Goal: Task Accomplishment & Management: Manage account settings

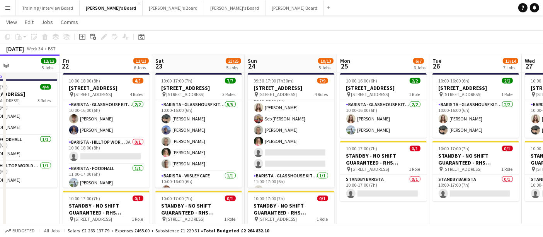
drag, startPoint x: 182, startPoint y: 149, endPoint x: 192, endPoint y: 148, distance: 9.7
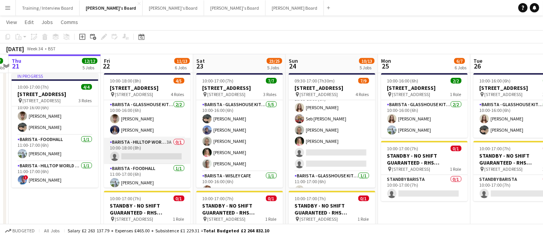
click at [136, 161] on app-card-role "Barista - Hilltop World Food Cafe 3A 0/1 10:00-18:00 (8h) single-neutral-actions" at bounding box center [147, 151] width 87 height 26
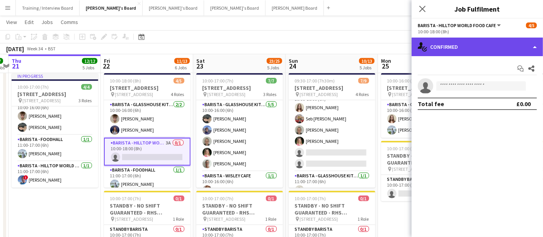
click at [497, 45] on div "single-neutral-actions-check-2 Confirmed" at bounding box center [477, 47] width 131 height 19
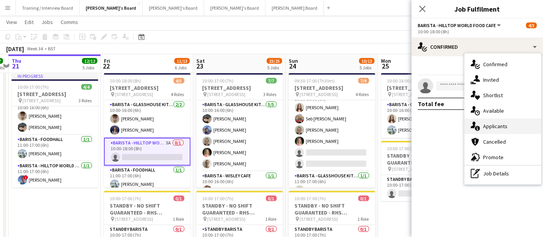
click at [497, 125] on div "single-neutral-actions-information Applicants" at bounding box center [503, 125] width 77 height 15
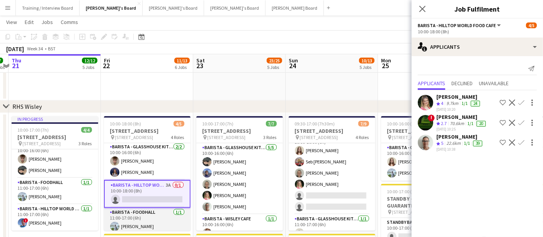
scroll to position [0, 0]
click at [520, 103] on app-icon "Confirm" at bounding box center [522, 102] width 6 height 6
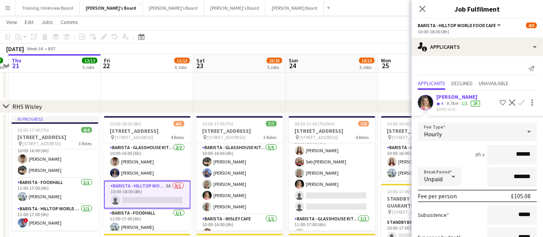
scroll to position [96, 0]
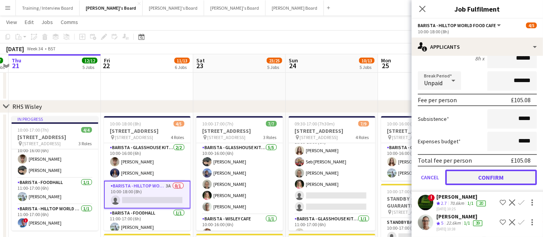
click at [504, 169] on button "Confirm" at bounding box center [491, 176] width 92 height 15
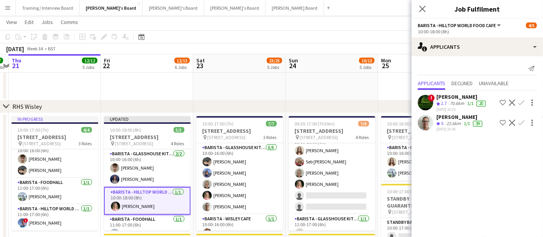
scroll to position [0, 0]
click at [330, 52] on div "August 2025 Week 34 • BST Publish 1 job Revert 1 job" at bounding box center [271, 48] width 543 height 11
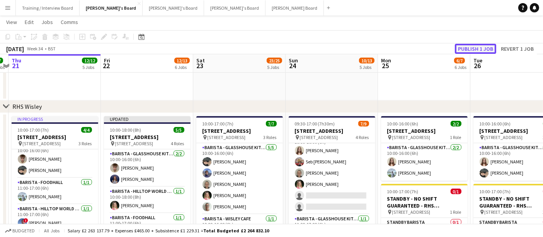
click at [475, 49] on button "Publish 1 job" at bounding box center [475, 49] width 41 height 10
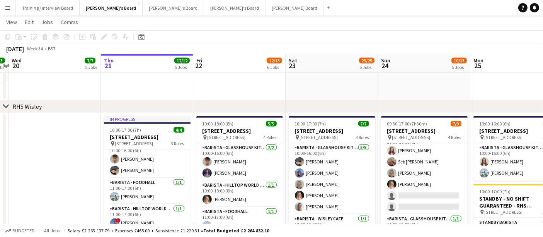
scroll to position [0, 197]
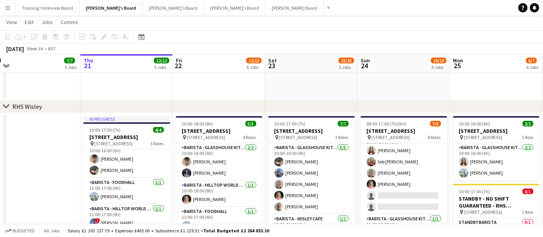
drag, startPoint x: 238, startPoint y: 172, endPoint x: 247, endPoint y: 171, distance: 9.8
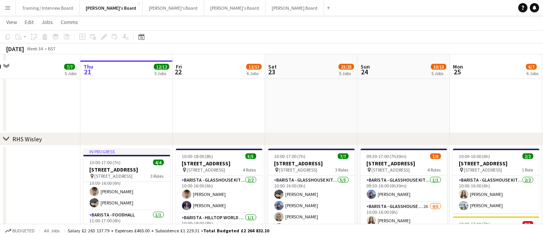
scroll to position [894, 0]
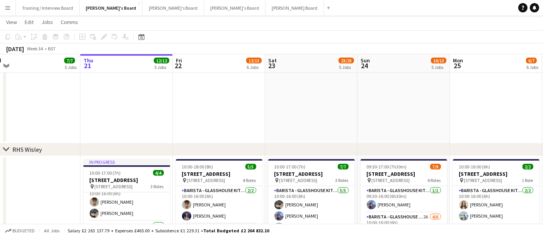
click at [4, 2] on button "Menu" at bounding box center [7, 7] width 15 height 15
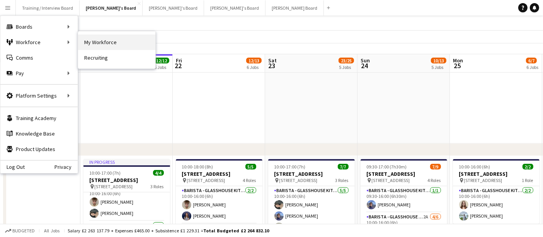
click at [116, 44] on link "My Workforce" at bounding box center [116, 41] width 77 height 15
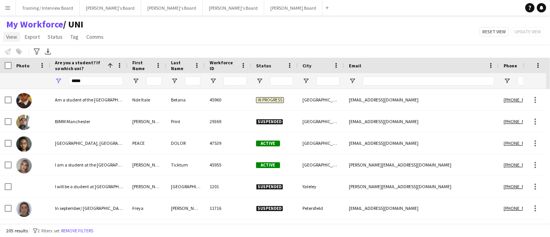
click at [12, 33] on span "View" at bounding box center [11, 36] width 11 height 7
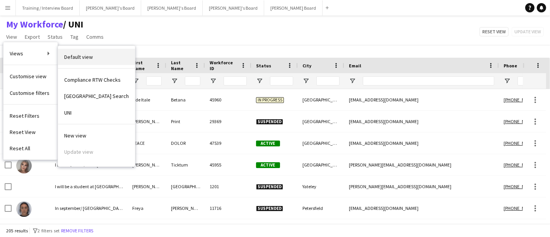
click at [87, 58] on span "Default view" at bounding box center [78, 56] width 29 height 7
type input "**********"
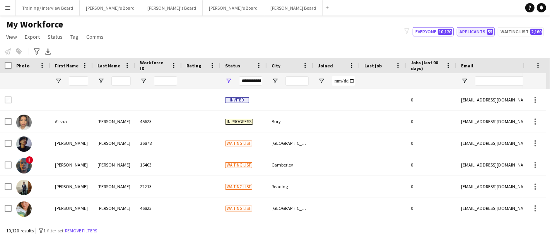
click at [475, 28] on button "Applicants 55" at bounding box center [476, 31] width 38 height 9
type input "**********"
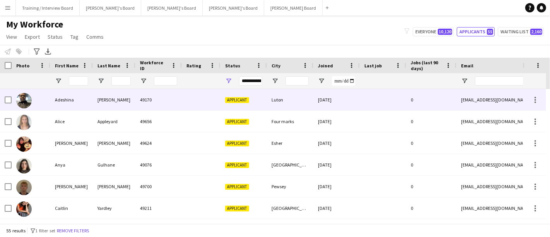
drag, startPoint x: 135, startPoint y: 106, endPoint x: 117, endPoint y: 121, distance: 23.4
click at [135, 106] on div "49170" at bounding box center [158, 99] width 46 height 21
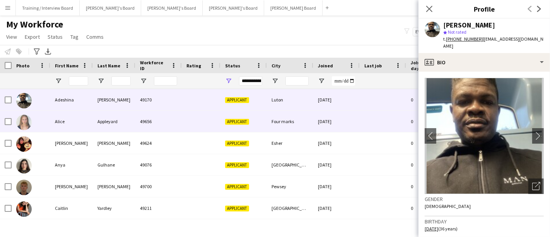
click at [116, 121] on div "Appleyard" at bounding box center [114, 121] width 43 height 21
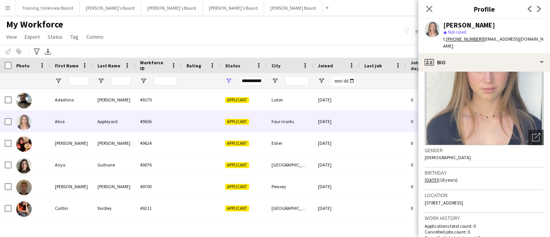
scroll to position [86, 0]
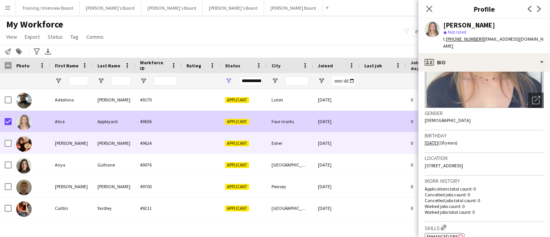
click at [67, 142] on div "Alicia" at bounding box center [71, 142] width 43 height 21
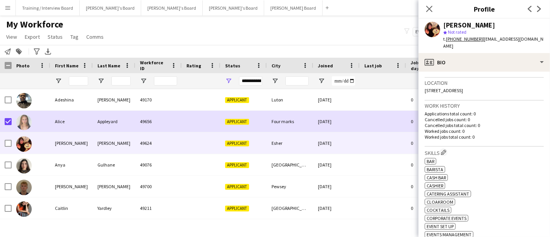
scroll to position [172, 0]
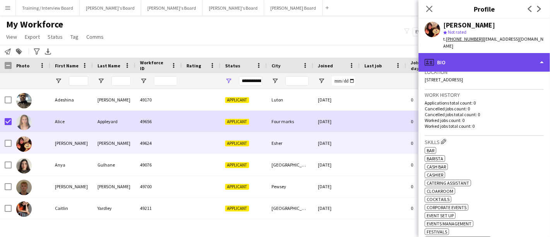
click at [495, 53] on div "profile Bio" at bounding box center [483, 62] width 131 height 19
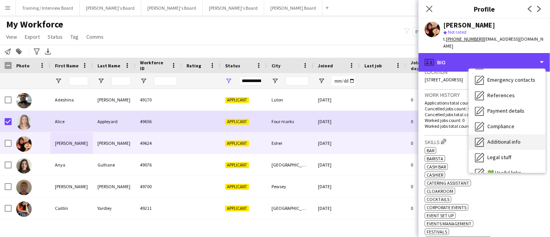
scroll to position [86, 0]
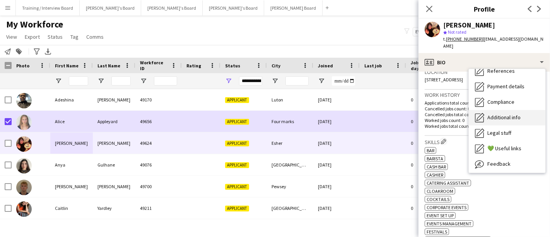
click at [503, 114] on span "Additional info" at bounding box center [503, 117] width 33 height 7
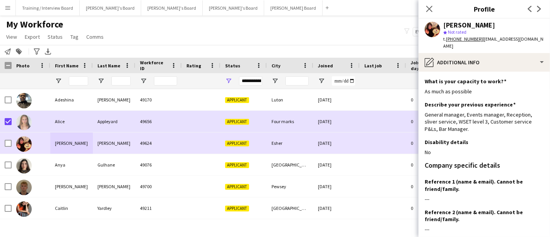
click at [8, 147] on div at bounding box center [8, 143] width 7 height 22
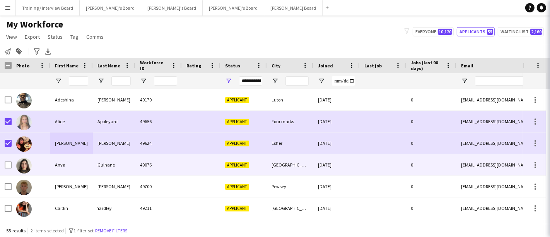
click at [60, 168] on div "Anya" at bounding box center [71, 164] width 43 height 21
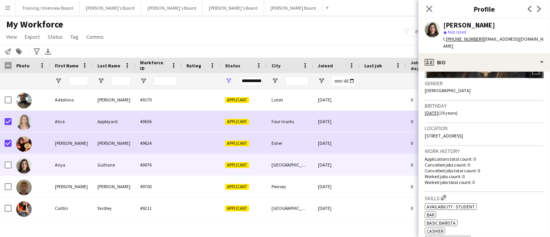
scroll to position [129, 0]
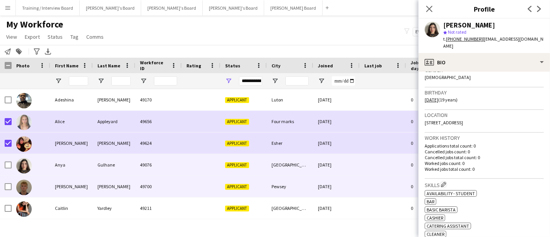
click at [117, 183] on div "Briscoe" at bounding box center [114, 186] width 43 height 21
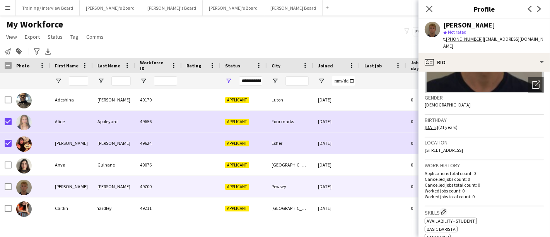
scroll to position [172, 0]
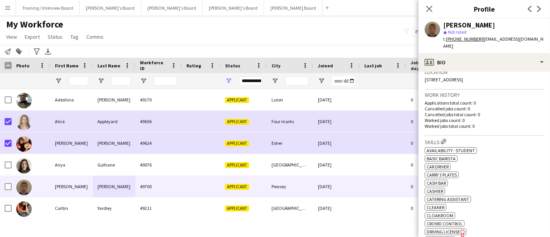
drag, startPoint x: 507, startPoint y: 71, endPoint x: 481, endPoint y: 72, distance: 25.9
click at [481, 72] on div "Location 538 East Chisenbury, Pewsey, SN9 6AQ" at bounding box center [484, 78] width 119 height 22
copy span "SN9 6AQ"
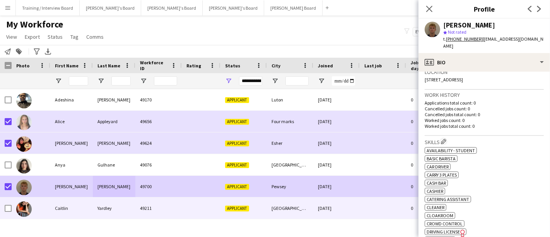
click at [63, 200] on div "Caitlin" at bounding box center [71, 207] width 43 height 21
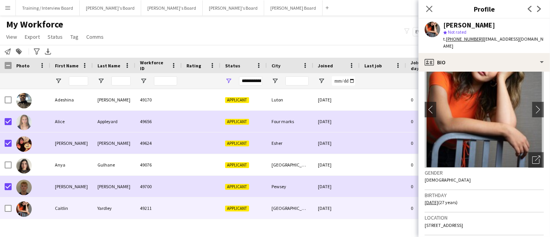
scroll to position [86, 0]
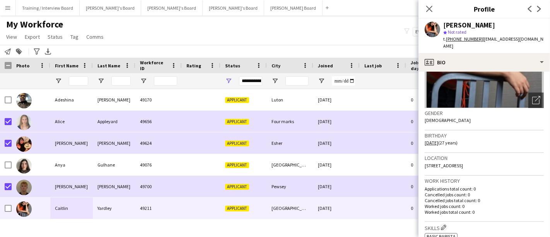
drag, startPoint x: 515, startPoint y: 158, endPoint x: 497, endPoint y: 157, distance: 17.8
click at [497, 157] on div "Location 1180 Rue du Sussex, 1702, Montréal, H3H 0B5" at bounding box center [484, 164] width 119 height 22
click at [509, 167] on div "Location 1180 Rue du Sussex, 1702, Montréal, H3H 0B5" at bounding box center [484, 164] width 119 height 22
drag, startPoint x: 521, startPoint y: 158, endPoint x: 496, endPoint y: 159, distance: 24.8
click at [496, 159] on div "Location 1180 Rue du Sussex, 1702, Montréal, H3H 0B5" at bounding box center [484, 164] width 119 height 22
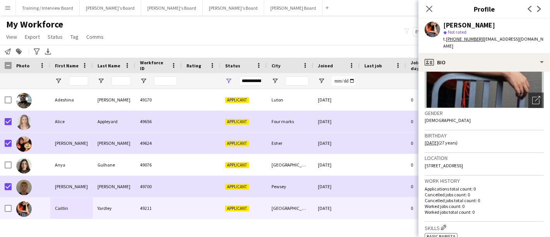
copy span "H3H 0B5"
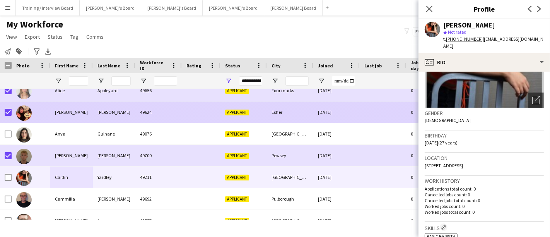
scroll to position [43, 0]
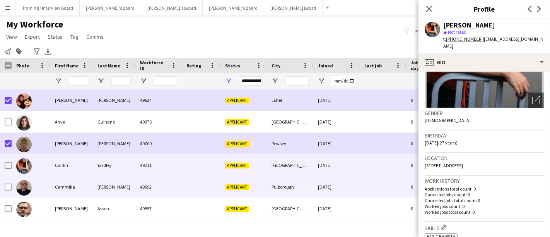
click at [127, 178] on div "Atkins" at bounding box center [114, 186] width 43 height 21
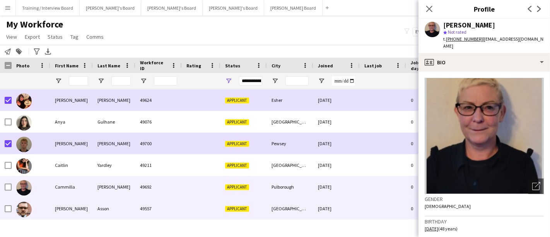
click at [140, 200] on div "49557" at bounding box center [158, 208] width 46 height 21
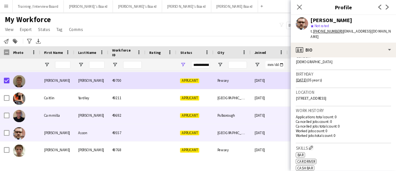
scroll to position [129, 0]
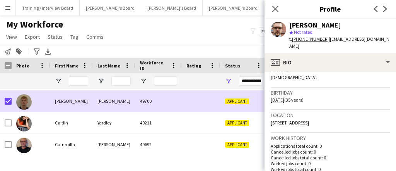
click at [276, 12] on icon "Close pop-in" at bounding box center [275, 9] width 6 height 6
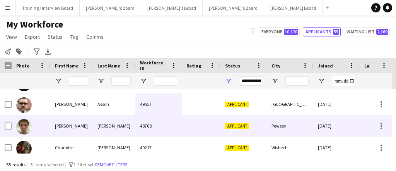
scroll to position [178, 0]
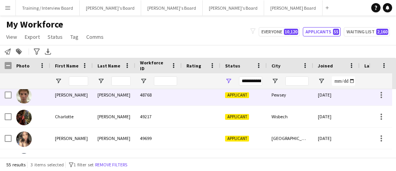
click at [40, 96] on div at bounding box center [31, 94] width 39 height 21
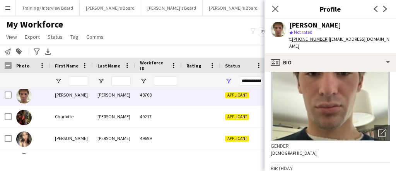
scroll to position [155, 0]
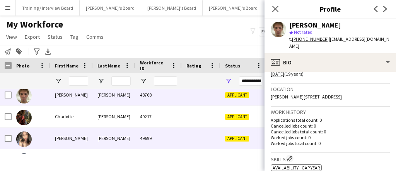
click at [64, 134] on div "Chloe" at bounding box center [71, 137] width 43 height 21
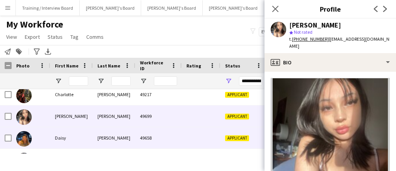
scroll to position [0, 0]
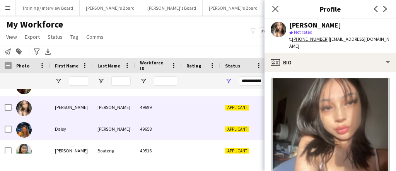
click at [122, 133] on div "Coggin" at bounding box center [114, 128] width 43 height 21
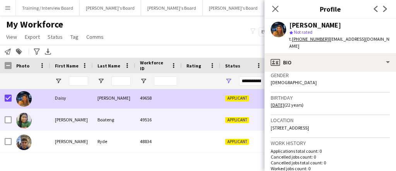
click at [74, 123] on div "Daniela" at bounding box center [71, 119] width 43 height 21
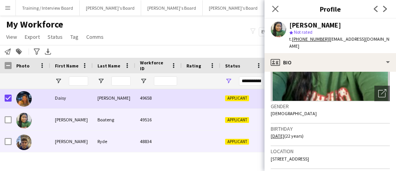
drag, startPoint x: 68, startPoint y: 138, endPoint x: 314, endPoint y: 114, distance: 247.1
click at [68, 138] on div "Dylan" at bounding box center [71, 140] width 43 height 21
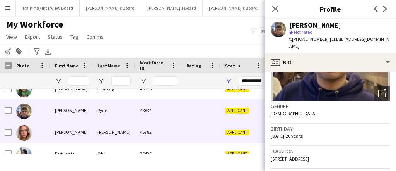
click at [102, 124] on div "Taylor" at bounding box center [114, 131] width 43 height 21
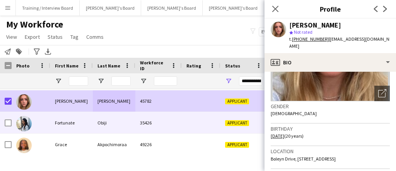
drag, startPoint x: 111, startPoint y: 121, endPoint x: 359, endPoint y: 118, distance: 247.5
click at [111, 121] on div "Obiji" at bounding box center [114, 122] width 43 height 21
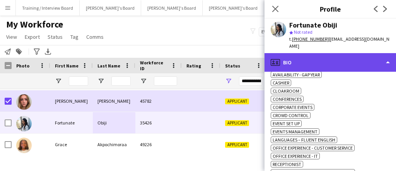
click at [333, 55] on div "profile Bio" at bounding box center [330, 62] width 131 height 19
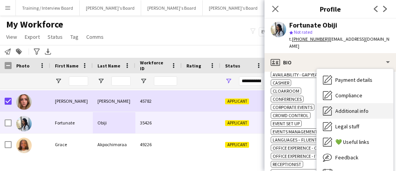
click at [364, 107] on span "Additional info" at bounding box center [351, 110] width 33 height 7
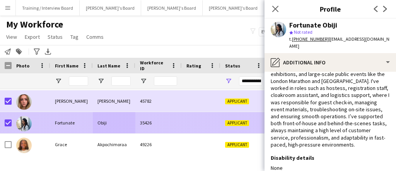
click at [73, 143] on div "Grace" at bounding box center [71, 143] width 43 height 21
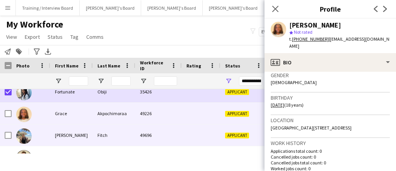
click at [83, 128] on div "Gracie" at bounding box center [71, 134] width 43 height 21
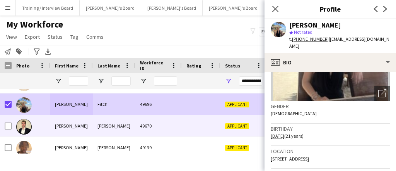
click at [68, 127] on div "Harvey" at bounding box center [71, 125] width 43 height 21
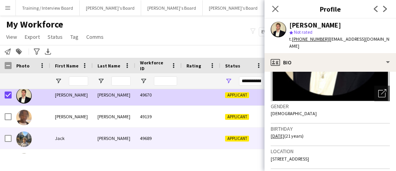
click at [77, 137] on div "Jack" at bounding box center [71, 137] width 43 height 21
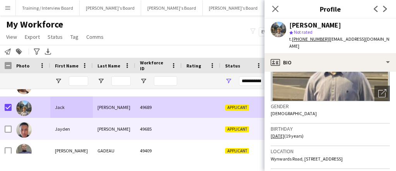
click at [93, 125] on div "Nahar" at bounding box center [114, 128] width 43 height 21
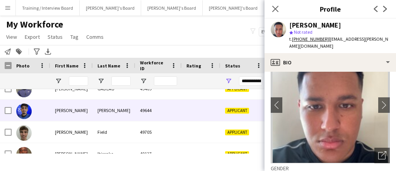
click at [70, 109] on div "Jevon" at bounding box center [71, 109] width 43 height 21
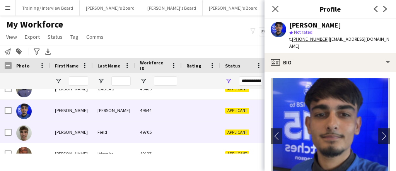
click at [89, 129] on div "Joseph" at bounding box center [71, 131] width 43 height 21
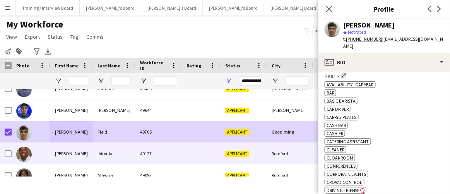
click at [58, 151] on div "Joshua" at bounding box center [71, 153] width 43 height 21
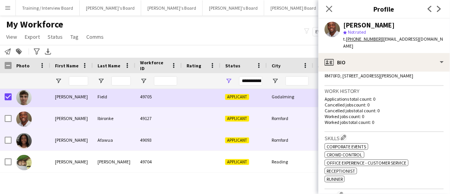
click at [72, 147] on div "Josie" at bounding box center [71, 139] width 43 height 21
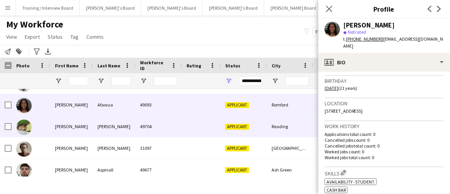
click at [65, 125] on div "Karen" at bounding box center [71, 126] width 43 height 21
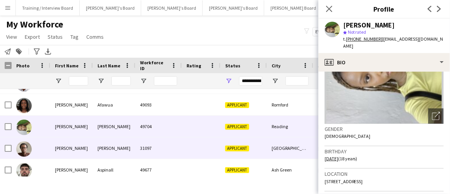
click at [138, 148] on div "31097" at bounding box center [158, 147] width 46 height 21
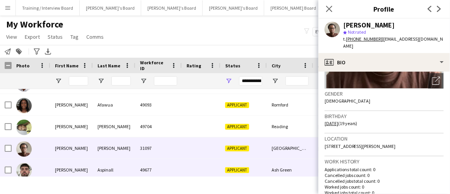
click at [96, 166] on div "Aspinall" at bounding box center [114, 169] width 43 height 21
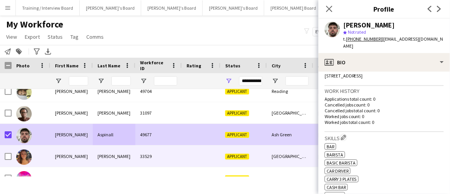
click at [100, 152] on div "Smith" at bounding box center [114, 155] width 43 height 21
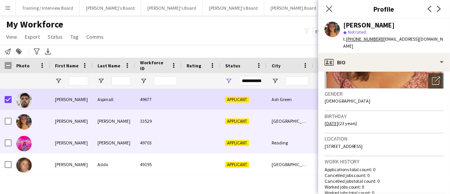
click at [75, 148] on div "Maddie" at bounding box center [71, 142] width 43 height 21
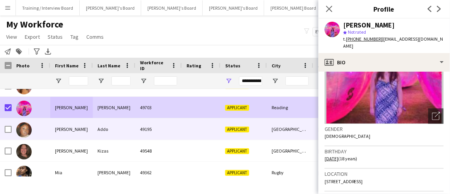
click at [80, 128] on div "Margaret" at bounding box center [71, 128] width 43 height 21
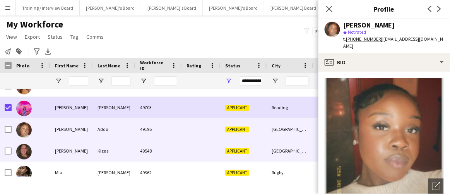
click at [87, 151] on div "Mary" at bounding box center [71, 150] width 43 height 21
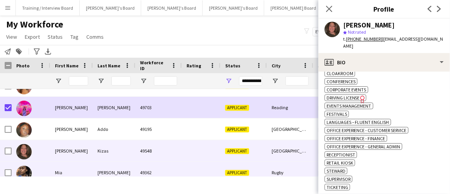
click at [101, 164] on div "Lee" at bounding box center [114, 172] width 43 height 21
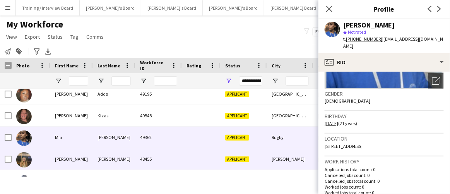
click at [79, 154] on div "Mimi" at bounding box center [71, 158] width 43 height 21
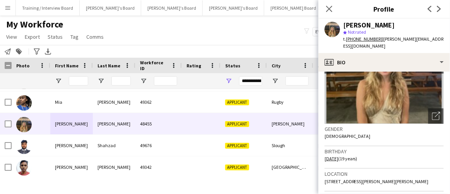
drag, startPoint x: 427, startPoint y: 169, endPoint x: 408, endPoint y: 170, distance: 19.0
click at [408, 170] on div "Location Lone oak cottage, Chuck hatch, Hartfield, TN7 4EX" at bounding box center [383, 180] width 119 height 22
click at [420, 178] on span "Lone oak cottage, Chuck hatch, Hartfield, TN7 4EX" at bounding box center [376, 181] width 104 height 6
drag, startPoint x: 424, startPoint y: 171, endPoint x: 405, endPoint y: 171, distance: 18.6
click at [405, 171] on div "Location Lone oak cottage, Chuck hatch, Hartfield, TN7 4EX" at bounding box center [383, 180] width 119 height 22
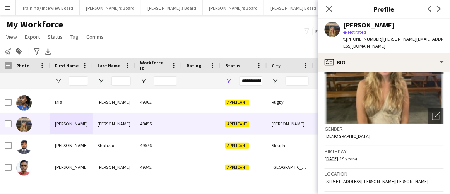
copy span "TN7 4EX"
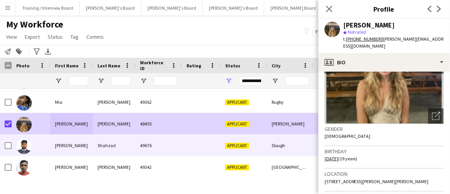
click at [70, 144] on div "Mohammed Hassan" at bounding box center [71, 145] width 43 height 21
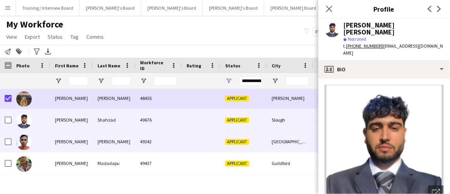
scroll to position [769, 0]
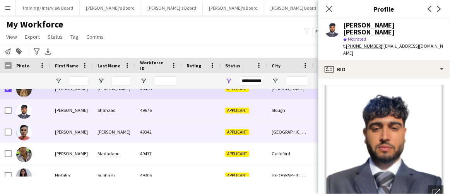
click at [92, 136] on div "Naveenkumar" at bounding box center [71, 131] width 43 height 21
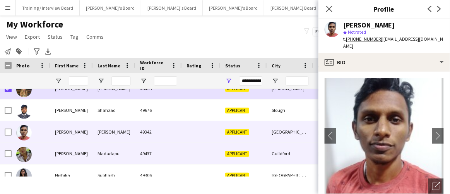
click at [94, 152] on div "Madadapu" at bounding box center [114, 153] width 43 height 21
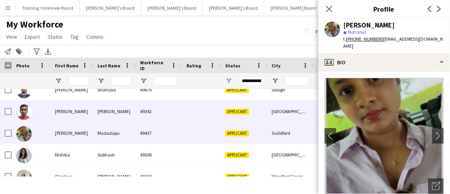
scroll to position [804, 0]
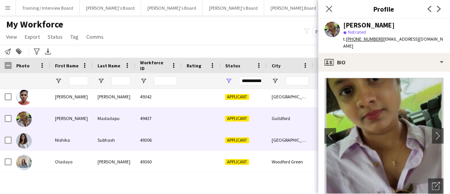
click at [68, 138] on div "Nishika" at bounding box center [71, 139] width 43 height 21
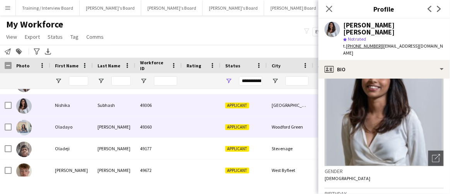
scroll to position [839, 0]
click at [64, 125] on div "Oladayo" at bounding box center [71, 126] width 43 height 21
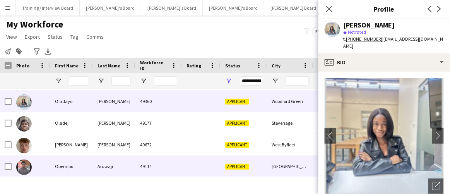
scroll to position [874, 0]
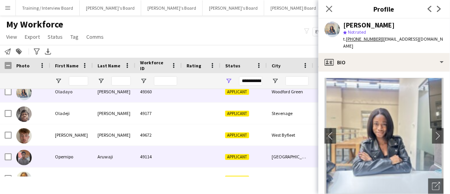
click at [70, 140] on div "Ollie" at bounding box center [71, 134] width 43 height 21
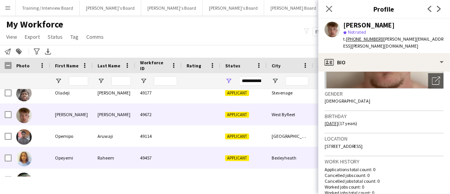
scroll to position [910, 0]
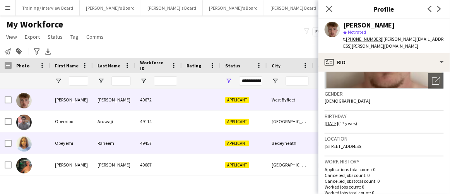
click at [79, 141] on div "Opeyemi" at bounding box center [71, 142] width 43 height 21
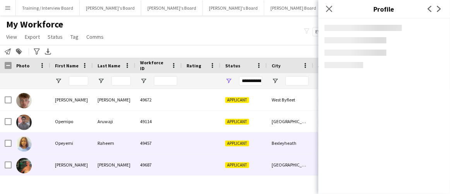
click at [72, 160] on div "phyllis" at bounding box center [71, 164] width 43 height 21
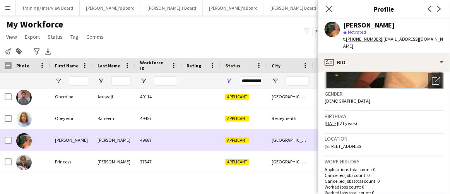
scroll to position [945, 0]
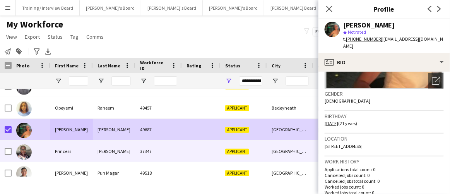
click at [53, 148] on div "Princess" at bounding box center [71, 150] width 43 height 21
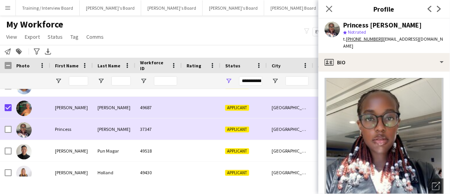
scroll to position [980, 0]
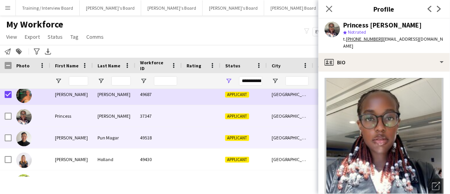
click at [87, 140] on div "Sher Bahadur" at bounding box center [71, 137] width 43 height 21
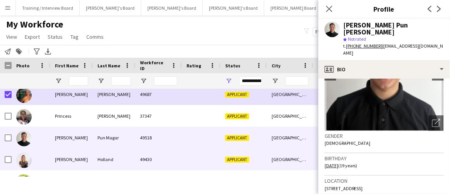
click at [56, 157] on div "Sophie" at bounding box center [71, 158] width 43 height 21
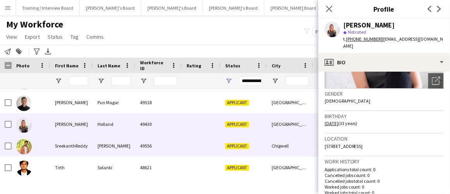
click at [65, 140] on div "SreekanthReddy" at bounding box center [71, 145] width 43 height 21
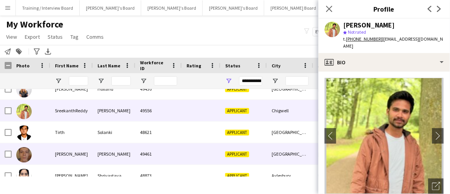
click at [62, 150] on div "travis" at bounding box center [71, 153] width 43 height 21
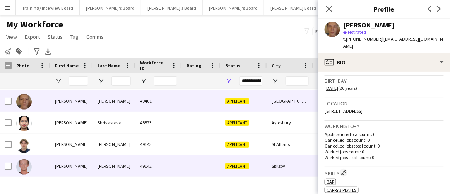
click at [64, 149] on div "William" at bounding box center [71, 143] width 43 height 21
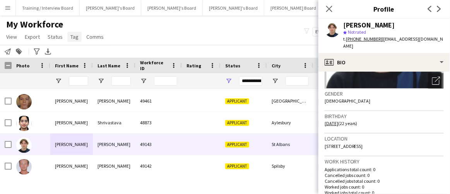
click at [69, 41] on link "Tag" at bounding box center [74, 37] width 14 height 10
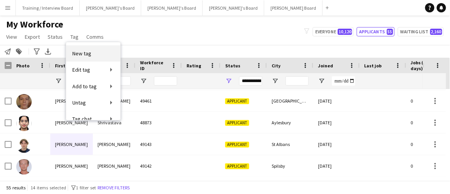
click at [80, 50] on span "New tag" at bounding box center [81, 53] width 19 height 7
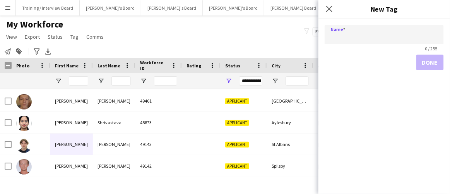
type input "*"
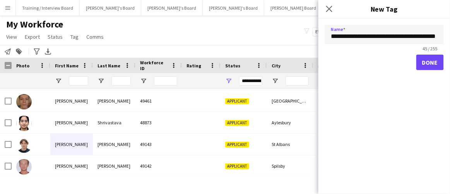
type input "**********"
click at [434, 61] on button "Done" at bounding box center [429, 62] width 27 height 15
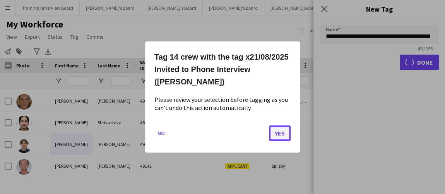
click at [278, 125] on button "Yes" at bounding box center [280, 132] width 22 height 15
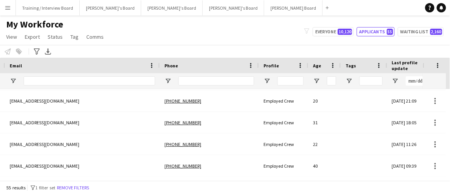
click at [360, 59] on div "Tags" at bounding box center [363, 65] width 37 height 15
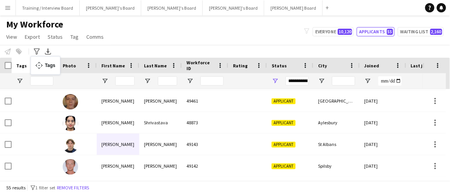
drag, startPoint x: 366, startPoint y: 63, endPoint x: 34, endPoint y: 61, distance: 331.4
click at [20, 82] on span "Open Filter Menu" at bounding box center [19, 80] width 7 height 7
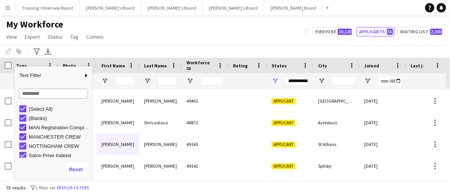
click at [58, 94] on input "Search filter values" at bounding box center [53, 93] width 68 height 9
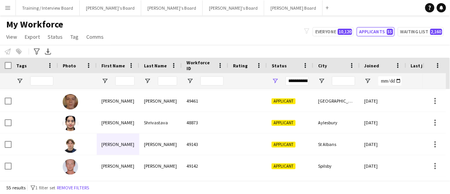
click at [151, 29] on div "My Workforce View Views Default view Compliance RTW Checks MANCHESTER Search UN…" at bounding box center [225, 32] width 450 height 26
click at [42, 85] on input "Tags Filter Input" at bounding box center [41, 80] width 23 height 9
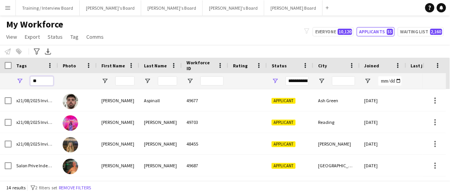
type input "*"
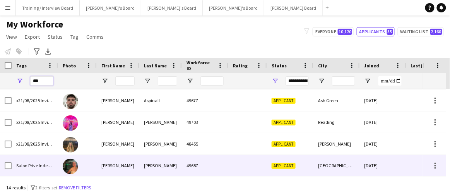
type input "***"
click at [104, 170] on div "phyllis" at bounding box center [118, 165] width 43 height 21
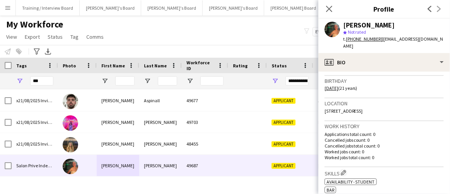
click at [275, 36] on div "My Workforce View Views Default view Compliance RTW Checks MANCHESTER Search UN…" at bounding box center [225, 32] width 450 height 26
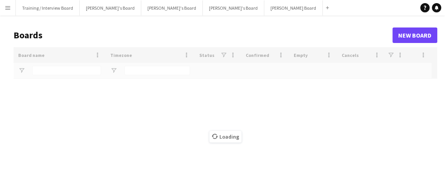
type input "****"
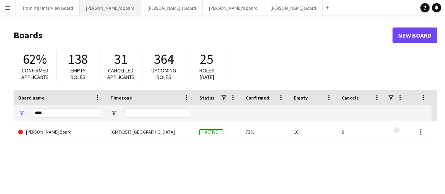
click at [92, 6] on button "[PERSON_NAME]'s Board Close" at bounding box center [110, 7] width 61 height 15
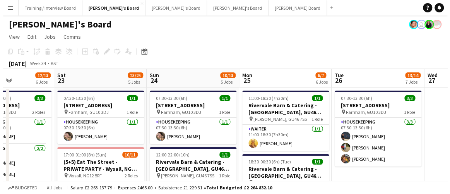
scroll to position [0, 237]
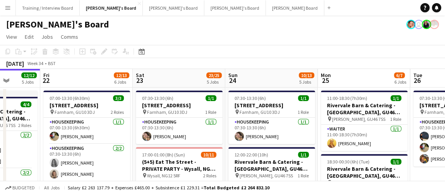
drag, startPoint x: 287, startPoint y: 124, endPoint x: 142, endPoint y: 104, distance: 146.0
click at [2, 2] on button "Menu" at bounding box center [7, 7] width 15 height 15
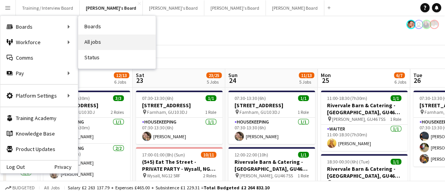
click at [96, 37] on link "All jobs" at bounding box center [116, 41] width 77 height 15
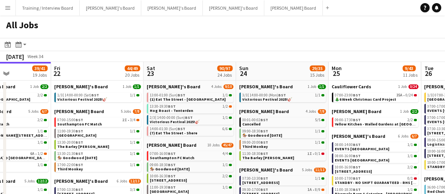
scroll to position [0, 227]
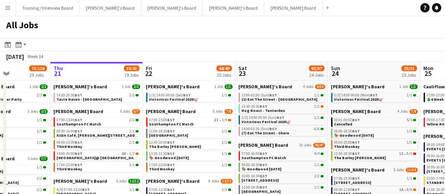
drag, startPoint x: 406, startPoint y: 155, endPoint x: 275, endPoint y: 147, distance: 131.7
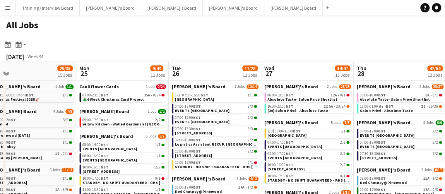
scroll to position [0, 228]
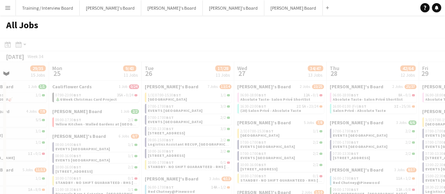
drag, startPoint x: 326, startPoint y: 139, endPoint x: 60, endPoint y: 134, distance: 266.1
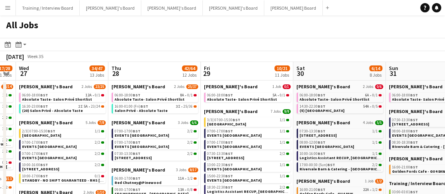
scroll to position [0, 299]
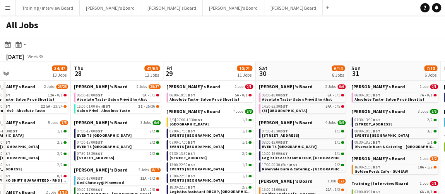
drag, startPoint x: 168, startPoint y: 114, endPoint x: 52, endPoint y: 108, distance: 116.2
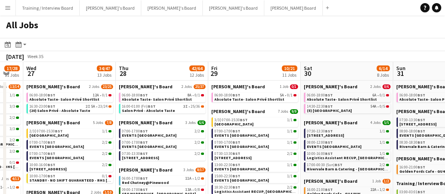
scroll to position [0, 241]
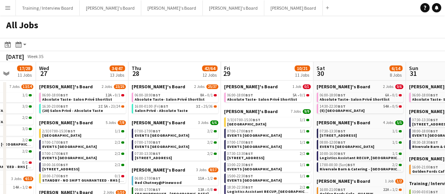
drag, startPoint x: 214, startPoint y: 147, endPoint x: 271, endPoint y: 145, distance: 57.3
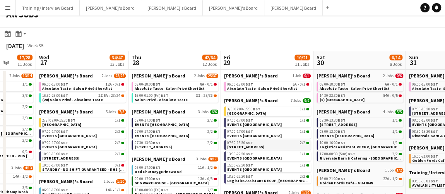
scroll to position [11, 0]
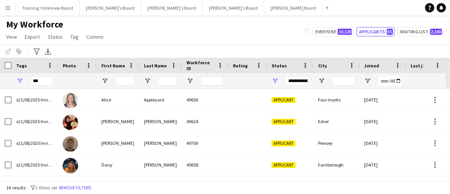
scroll to position [216, 0]
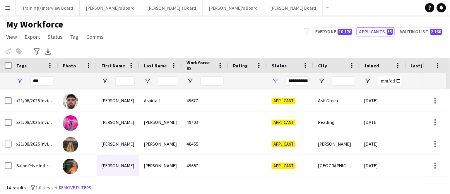
click at [6, 69] on div at bounding box center [6, 65] width 12 height 15
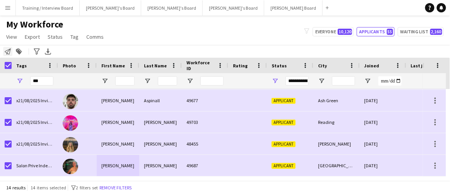
click at [6, 49] on icon "Notify workforce" at bounding box center [8, 51] width 6 height 6
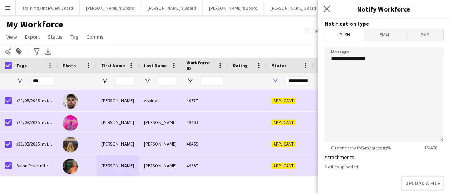
click at [396, 37] on span "Email" at bounding box center [385, 35] width 41 height 12
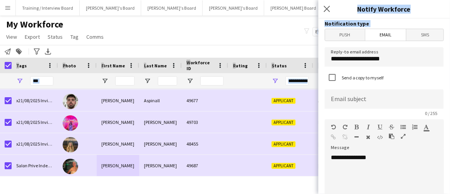
drag, startPoint x: 325, startPoint y: 45, endPoint x: 263, endPoint y: 43, distance: 61.9
click at [263, 43] on body "Menu Boards Boards Boards All jobs Status Workforce Workforce My Workforce Recr…" at bounding box center [225, 97] width 450 height 194
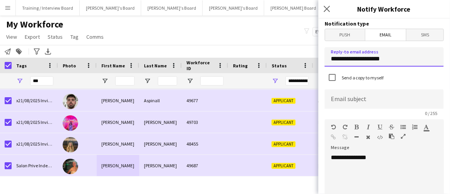
click at [395, 52] on input "**********" at bounding box center [383, 56] width 119 height 19
drag, startPoint x: 401, startPoint y: 55, endPoint x: 0, endPoint y: 22, distance: 402.4
click at [159, 39] on body "Menu Boards Boards Boards All jobs Status Workforce Workforce My Workforce Recr…" at bounding box center [225, 97] width 450 height 194
type input "**********"
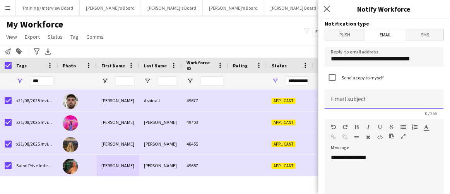
click at [428, 92] on input at bounding box center [383, 98] width 119 height 19
paste input "**********"
type input "**********"
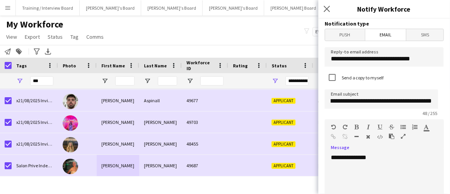
scroll to position [0, 0]
drag, startPoint x: 399, startPoint y: 150, endPoint x: 395, endPoint y: 154, distance: 6.0
click at [399, 150] on div "**********" at bounding box center [383, 197] width 119 height 98
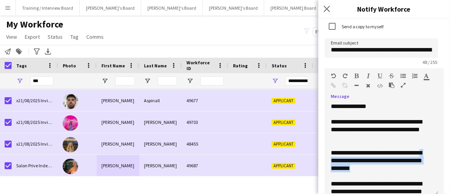
drag, startPoint x: 395, startPoint y: 170, endPoint x: 347, endPoint y: 157, distance: 49.7
click at [347, 157] on div "**********" at bounding box center [379, 160] width 96 height 23
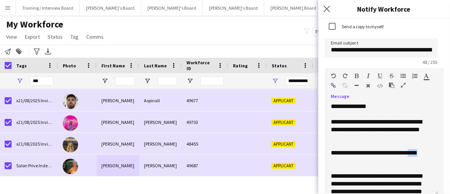
drag, startPoint x: 351, startPoint y: 156, endPoint x: 325, endPoint y: 159, distance: 25.8
click at [325, 160] on div "**********" at bounding box center [381, 148] width 114 height 93
drag, startPoint x: 336, startPoint y: 86, endPoint x: 261, endPoint y: 43, distance: 86.6
click at [336, 86] on icon "button" at bounding box center [333, 85] width 5 height 5
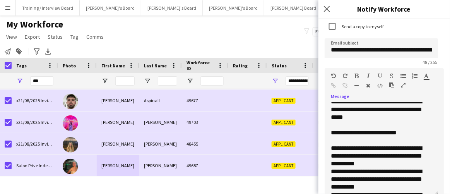
scroll to position [211, 0]
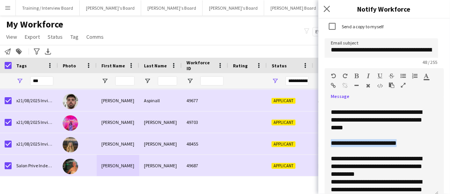
drag, startPoint x: 412, startPoint y: 139, endPoint x: 326, endPoint y: 142, distance: 86.3
click at [326, 142] on div "**********" at bounding box center [381, 148] width 114 height 93
click at [359, 75] on div at bounding box center [377, 77] width 46 height 9
drag, startPoint x: 357, startPoint y: 75, endPoint x: 372, endPoint y: 110, distance: 38.1
click at [357, 75] on icon "button" at bounding box center [357, 75] width 4 height 5
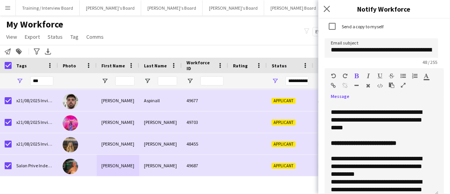
click at [388, 157] on div "**********" at bounding box center [379, 166] width 96 height 23
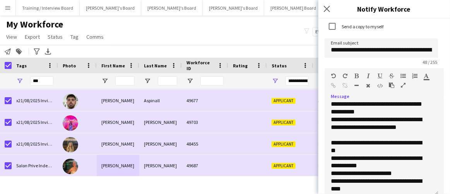
scroll to position [281, 0]
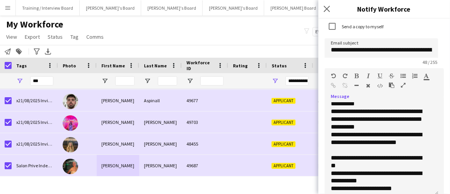
click at [372, 149] on div "**********" at bounding box center [379, 142] width 96 height 23
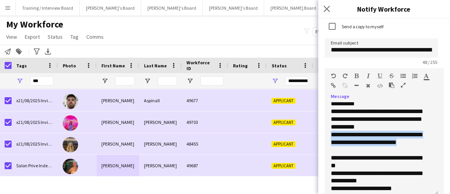
drag, startPoint x: 376, startPoint y: 148, endPoint x: 326, endPoint y: 136, distance: 51.1
click at [326, 136] on div "**********" at bounding box center [381, 148] width 114 height 93
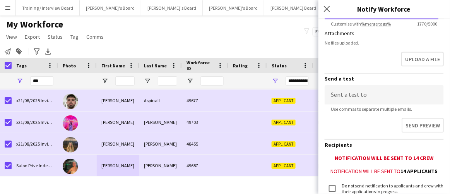
scroll to position [287, 0]
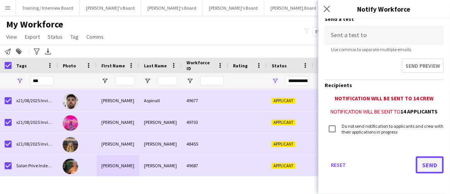
click at [432, 164] on button "Send" at bounding box center [430, 164] width 28 height 17
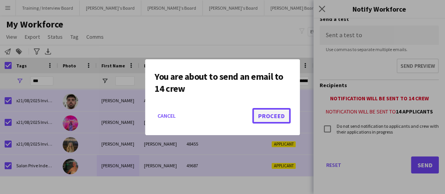
click at [266, 116] on button "Proceed" at bounding box center [271, 115] width 38 height 15
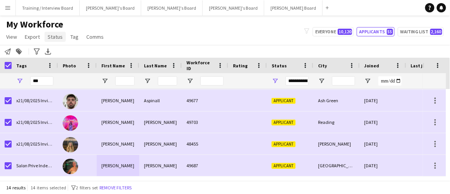
click at [51, 39] on span "Status" at bounding box center [55, 36] width 15 height 7
click at [69, 55] on link "Edit" at bounding box center [71, 53] width 54 height 16
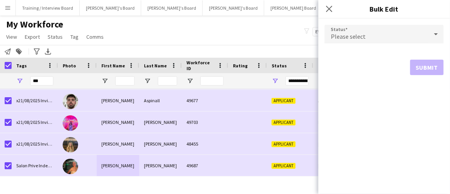
click at [365, 41] on div "Please select" at bounding box center [376, 34] width 104 height 19
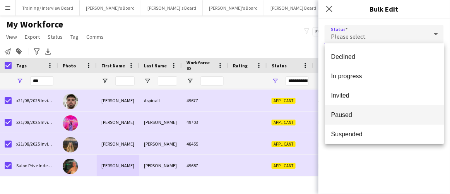
scroll to position [80, 0]
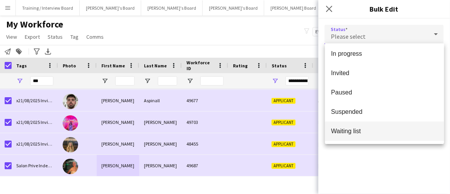
click at [362, 129] on span "Waiting list" at bounding box center [384, 130] width 107 height 7
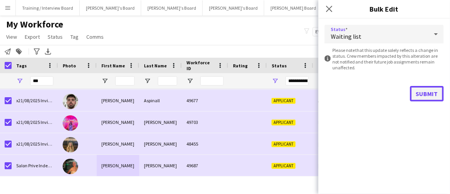
click at [430, 99] on button "Submit" at bounding box center [427, 93] width 34 height 15
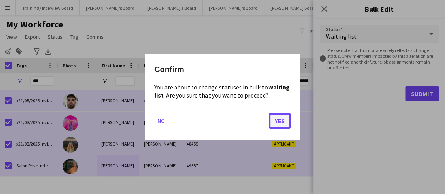
click at [286, 126] on button "Yes" at bounding box center [280, 120] width 22 height 15
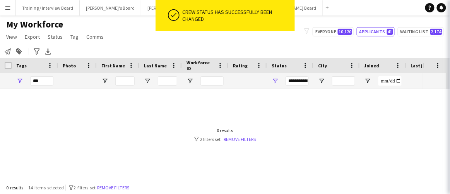
scroll to position [0, 0]
click at [368, 36] on div "My Workforce View Views Default view Compliance RTW Checks MANCHESTER Search UN…" at bounding box center [225, 32] width 450 height 26
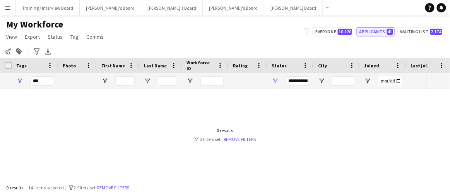
click at [370, 35] on button "Applicants 41" at bounding box center [376, 31] width 38 height 9
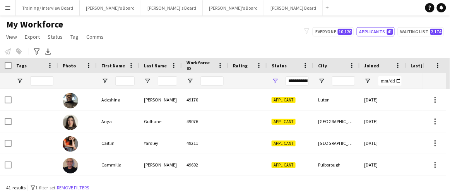
click at [381, 26] on div "My Workforce View Views Default view Compliance RTW Checks MANCHESTER Search UN…" at bounding box center [225, 32] width 450 height 26
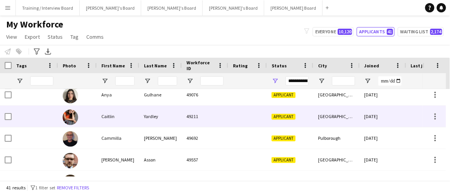
scroll to position [27, 0]
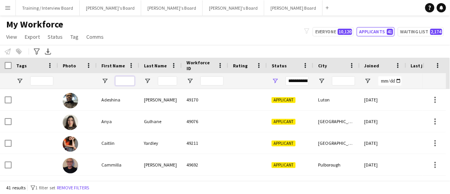
click at [118, 77] on input "First Name Filter Input" at bounding box center [124, 80] width 19 height 9
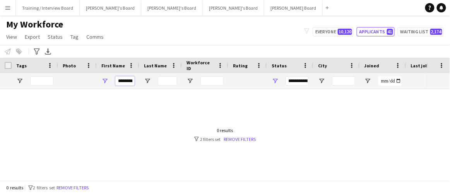
scroll to position [0, 3]
type input "********"
click at [166, 75] on div at bounding box center [167, 80] width 19 height 15
click at [166, 76] on input "Last Name Filter Input" at bounding box center [167, 80] width 19 height 9
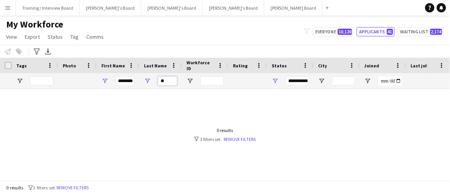
type input "**"
click at [278, 82] on span "Open Filter Menu" at bounding box center [274, 80] width 7 height 7
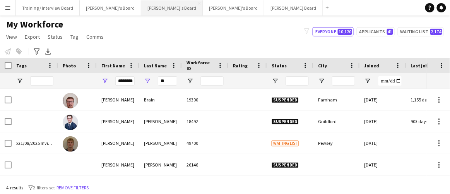
click at [141, 5] on button "[PERSON_NAME]'s Board Close" at bounding box center [171, 7] width 61 height 15
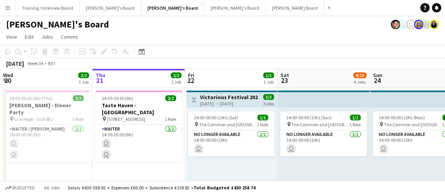
drag, startPoint x: 227, startPoint y: 173, endPoint x: 205, endPoint y: 159, distance: 26.3
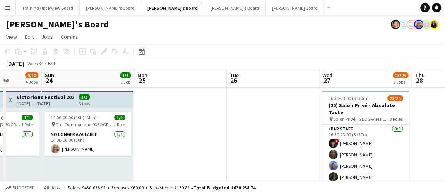
drag, startPoint x: 362, startPoint y: 163, endPoint x: 108, endPoint y: 143, distance: 254.1
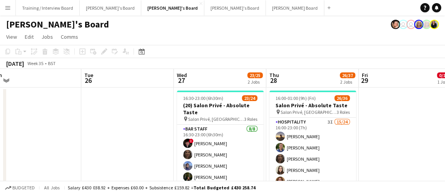
drag, startPoint x: 240, startPoint y: 131, endPoint x: 366, endPoint y: 109, distance: 128.0
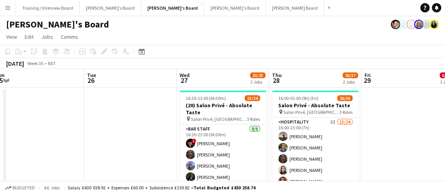
scroll to position [0, 306]
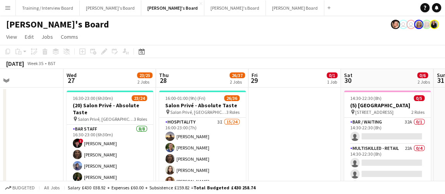
drag, startPoint x: 377, startPoint y: 120, endPoint x: 299, endPoint y: 118, distance: 78.5
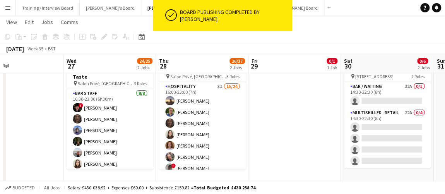
scroll to position [0, 262]
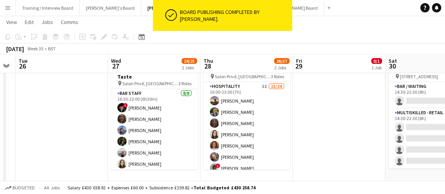
drag, startPoint x: 282, startPoint y: 156, endPoint x: 295, endPoint y: 156, distance: 12.8
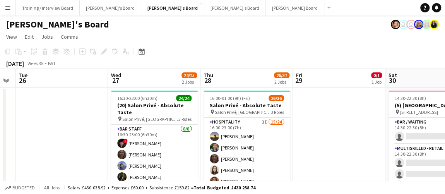
scroll to position [35, 0]
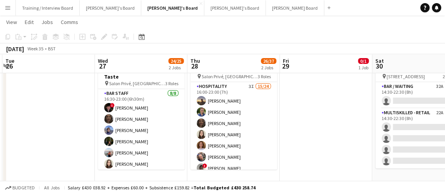
drag, startPoint x: 327, startPoint y: 144, endPoint x: 311, endPoint y: 144, distance: 16.2
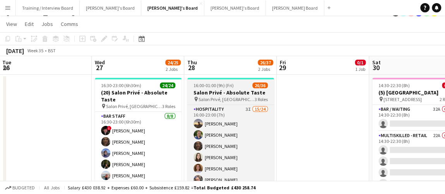
scroll to position [0, 0]
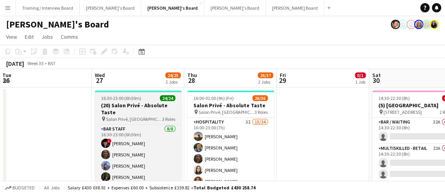
click at [165, 108] on h3 "(20) Salon Privé - Absolute Taste" at bounding box center [138, 109] width 87 height 14
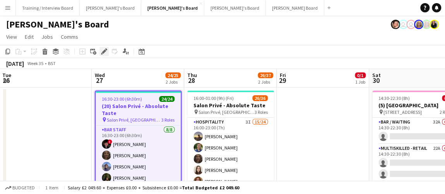
click at [106, 51] on icon "Edit" at bounding box center [104, 51] width 6 height 6
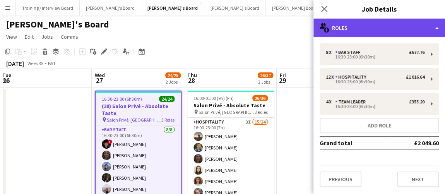
click at [410, 29] on div "multiple-users-add Roles" at bounding box center [378, 28] width 131 height 19
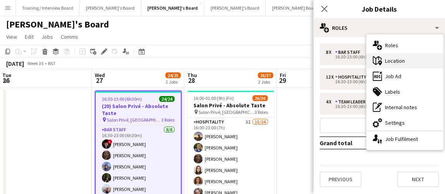
click at [400, 59] on div "maps-pin-1 Location" at bounding box center [404, 60] width 77 height 15
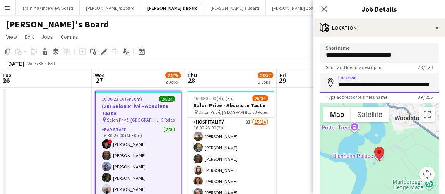
scroll to position [0, 21]
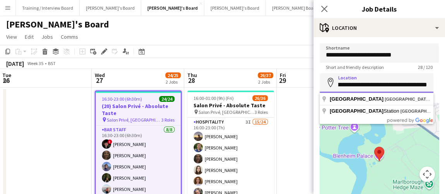
drag, startPoint x: 413, startPoint y: 82, endPoint x: 450, endPoint y: 84, distance: 36.5
click at [420, 84] on input "**********" at bounding box center [376, 82] width 114 height 19
click at [417, 84] on input "**********" at bounding box center [376, 82] width 114 height 19
drag, startPoint x: 417, startPoint y: 84, endPoint x: 394, endPoint y: 84, distance: 23.2
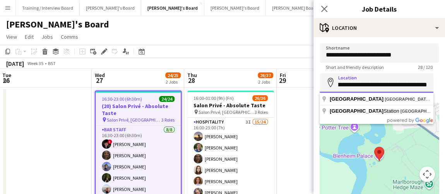
click at [394, 84] on input "**********" at bounding box center [376, 82] width 114 height 19
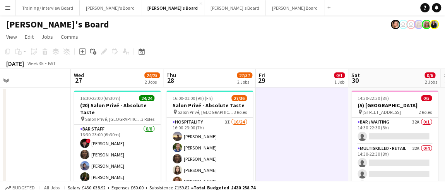
drag, startPoint x: 275, startPoint y: 152, endPoint x: 266, endPoint y: 153, distance: 8.2
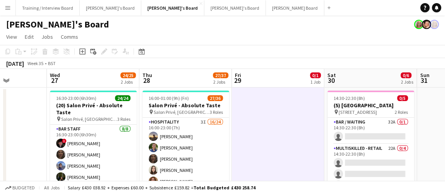
drag, startPoint x: 236, startPoint y: 143, endPoint x: 130, endPoint y: 161, distance: 108.2
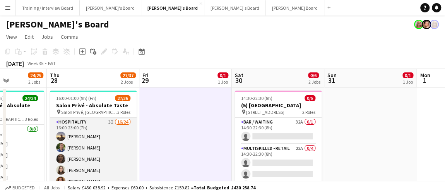
scroll to position [0, 257]
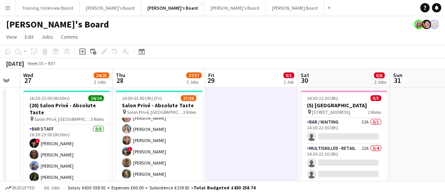
drag, startPoint x: 169, startPoint y: 149, endPoint x: 200, endPoint y: 143, distance: 31.1
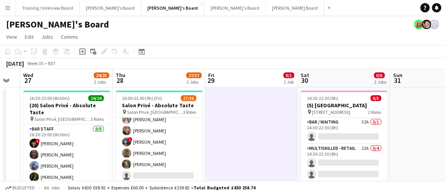
click at [169, 149] on app-card-role "Hospitality 3I 16/24 16:00-23:00 (7h) Harry Thomas Joseph Day shona irvine Hann…" at bounding box center [159, 119] width 87 height 284
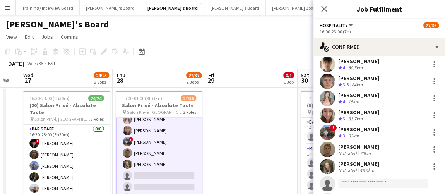
scroll to position [211, 0]
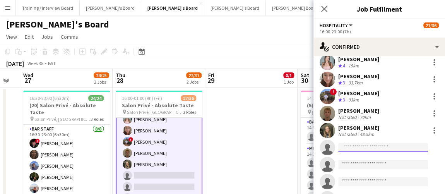
click at [374, 143] on input at bounding box center [383, 147] width 90 height 9
type input "*"
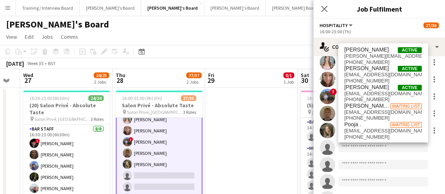
click at [366, 157] on app-invite-slot "single-neutral-actions" at bounding box center [378, 164] width 131 height 15
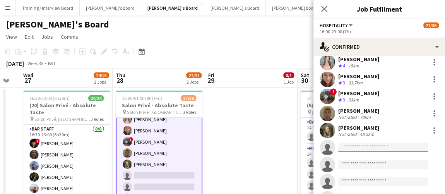
click at [364, 148] on input at bounding box center [383, 147] width 90 height 9
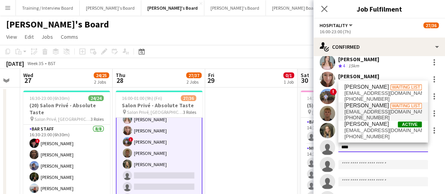
type input "****"
click at [366, 106] on span "[PERSON_NAME]" at bounding box center [366, 105] width 44 height 7
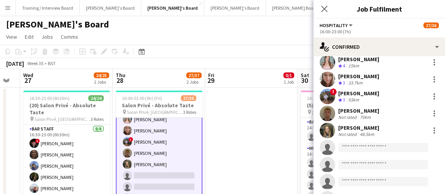
scroll to position [228, 0]
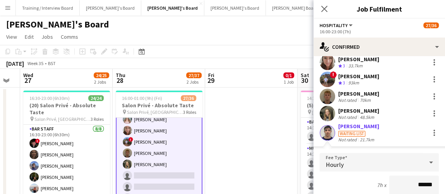
click at [331, 135] on app-user-avatar at bounding box center [326, 132] width 15 height 15
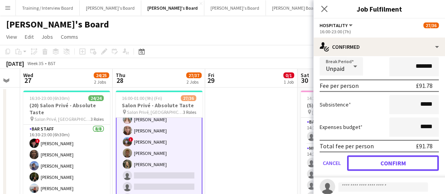
click at [399, 158] on button "Confirm" at bounding box center [393, 162] width 92 height 15
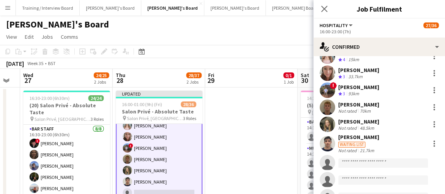
scroll to position [212, 0]
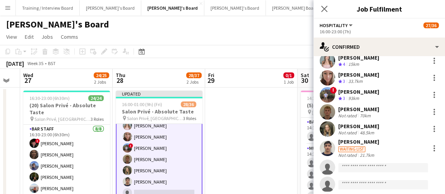
click at [329, 148] on app-user-avatar at bounding box center [326, 147] width 15 height 15
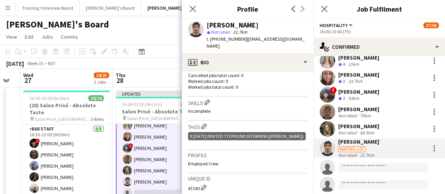
scroll to position [246, 0]
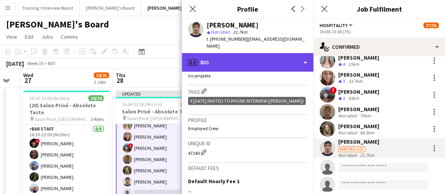
click at [276, 54] on div "profile Bio" at bounding box center [247, 62] width 131 height 19
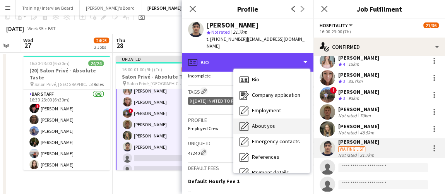
scroll to position [0, 0]
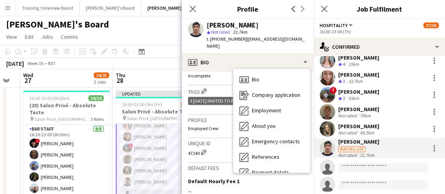
drag, startPoint x: 160, startPoint y: 40, endPoint x: 172, endPoint y: 45, distance: 12.8
click at [160, 39] on app-page-menu "View Day view expanded Day view collapsed Month view Date picker Jump to today …" at bounding box center [222, 37] width 445 height 15
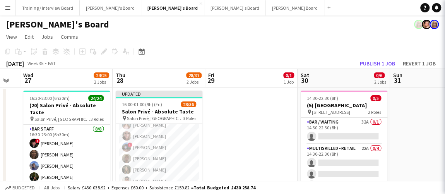
scroll to position [140, 0]
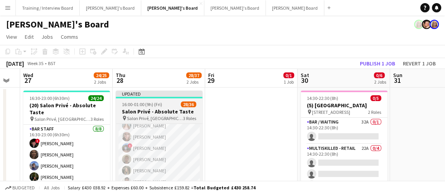
click at [142, 107] on app-job-card "Updated 16:00-01:00 (9h) (Fri) 28/36 Salon Privé - Absolute Taste pin Salon Pri…" at bounding box center [159, 147] width 87 height 114
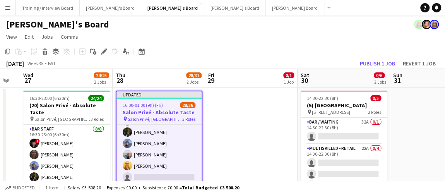
scroll to position [297, 0]
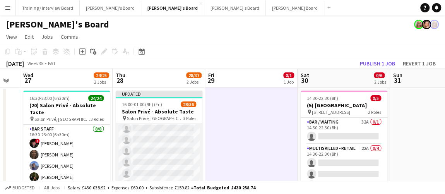
scroll to position [191, 0]
drag, startPoint x: 272, startPoint y: 155, endPoint x: 276, endPoint y: 155, distance: 4.3
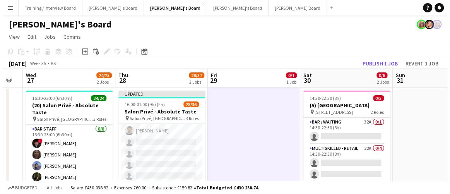
scroll to position [0, 253]
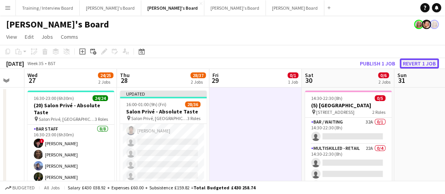
click at [416, 61] on button "Revert 1 job" at bounding box center [418, 63] width 39 height 10
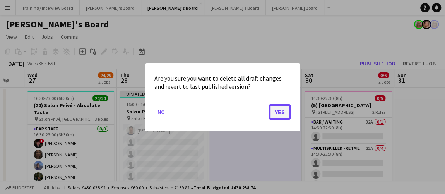
click at [283, 110] on button "Yes" at bounding box center [280, 111] width 22 height 15
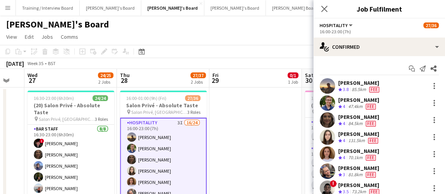
click at [0, 5] on button "Menu" at bounding box center [7, 7] width 15 height 15
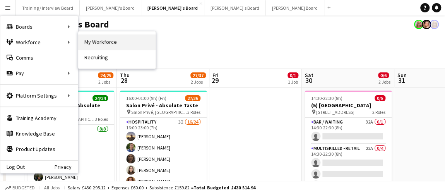
click at [103, 44] on link "My Workforce" at bounding box center [116, 41] width 77 height 15
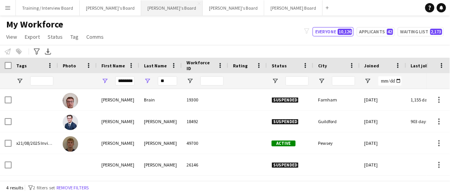
click at [149, 10] on button "[PERSON_NAME]'s Board Close" at bounding box center [171, 7] width 61 height 15
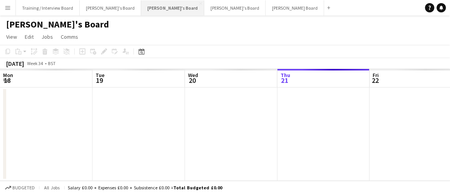
scroll to position [0, 185]
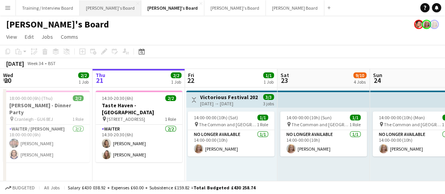
click at [90, 9] on button "Jakub's Board Close" at bounding box center [110, 7] width 61 height 15
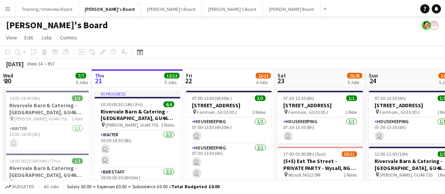
scroll to position [0, 299]
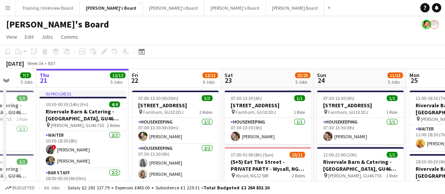
drag, startPoint x: 295, startPoint y: 119, endPoint x: 241, endPoint y: 118, distance: 54.2
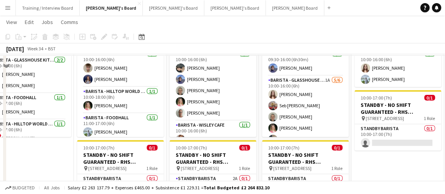
scroll to position [996, 0]
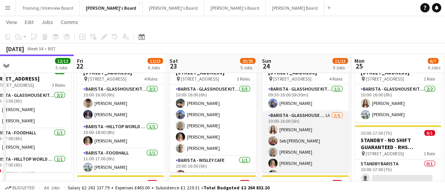
click at [289, 129] on app-card-role "Barista - Glasshouse Kitchen 1A 5/6 10:00-16:00 (6h) Katie Jones Seb Manrique B…" at bounding box center [305, 152] width 87 height 82
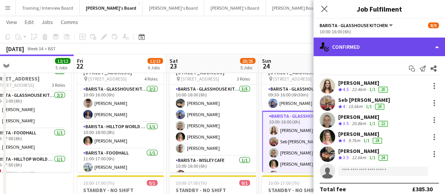
drag, startPoint x: 346, startPoint y: 42, endPoint x: 353, endPoint y: 44, distance: 7.5
click at [346, 42] on div "single-neutral-actions-check-2 Confirmed" at bounding box center [378, 47] width 131 height 19
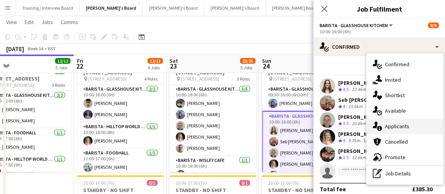
click at [401, 131] on div "single-neutral-actions-information Applicants" at bounding box center [404, 125] width 77 height 15
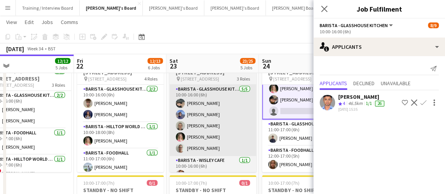
scroll to position [82, 0]
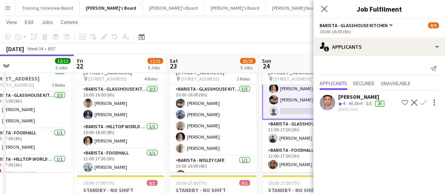
drag, startPoint x: 295, startPoint y: 143, endPoint x: 220, endPoint y: 143, distance: 75.4
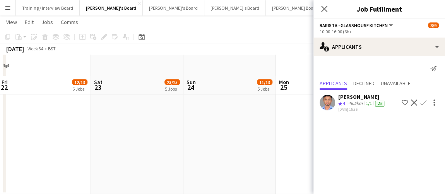
scroll to position [820, 0]
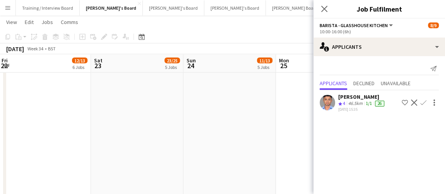
click at [246, 141] on app-date-cell "12:00-20:00 (8h) 1/1 DIRECT STAFF // Logistics Assistant RECUP, TRENT BRIDGE CR…" at bounding box center [229, 63] width 92 height 309
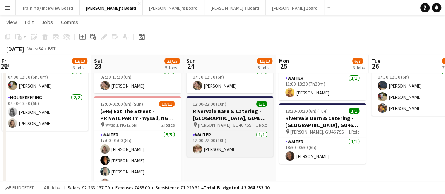
scroll to position [0, 0]
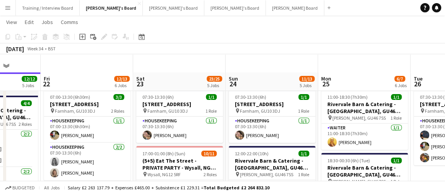
scroll to position [35, 0]
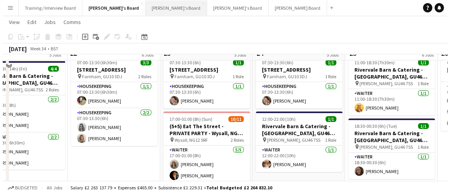
scroll to position [0, 0]
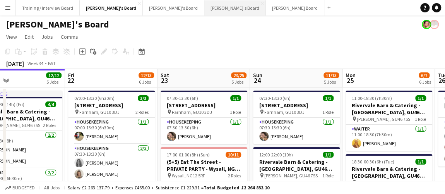
click at [204, 9] on button "[PERSON_NAME]'s Board Close" at bounding box center [234, 7] width 61 height 15
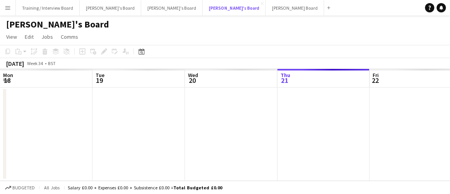
scroll to position [0, 185]
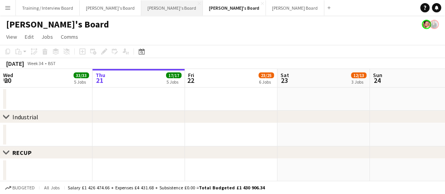
click at [141, 12] on button "[PERSON_NAME]'s Board Close" at bounding box center [171, 7] width 61 height 15
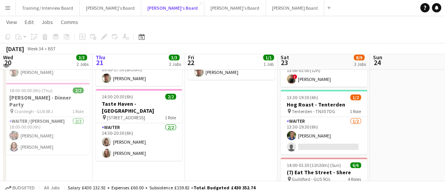
scroll to position [60, 0]
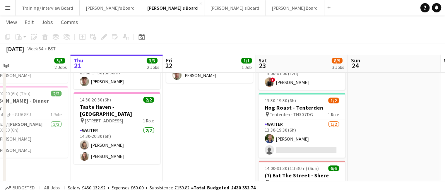
drag, startPoint x: 234, startPoint y: 139, endPoint x: 222, endPoint y: 139, distance: 12.4
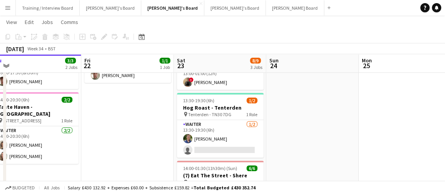
drag, startPoint x: 330, startPoint y: 131, endPoint x: 270, endPoint y: 132, distance: 60.0
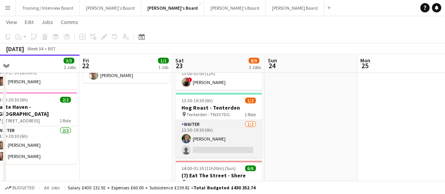
click at [227, 136] on app-card-role "Waiter 1/2 13:30-19:30 (6h) Joseph Day single-neutral-actions" at bounding box center [218, 139] width 87 height 38
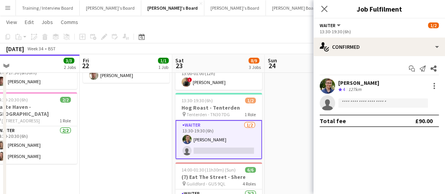
click at [266, 119] on app-date-cell at bounding box center [311, 162] width 92 height 272
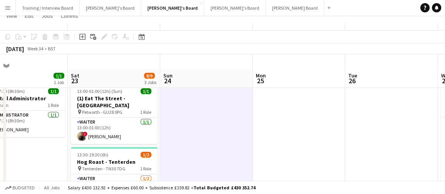
scroll to position [0, 0]
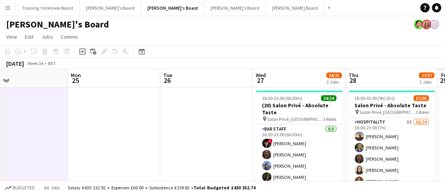
drag, startPoint x: 192, startPoint y: 154, endPoint x: 208, endPoint y: 147, distance: 17.6
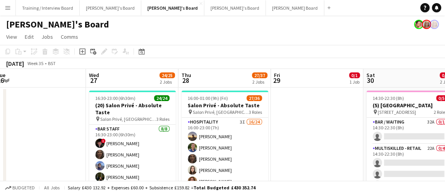
drag, startPoint x: 261, startPoint y: 131, endPoint x: 242, endPoint y: 138, distance: 19.9
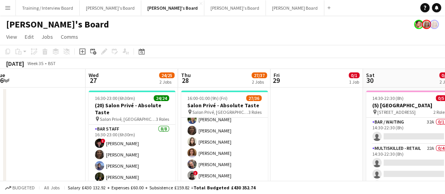
scroll to position [35, 0]
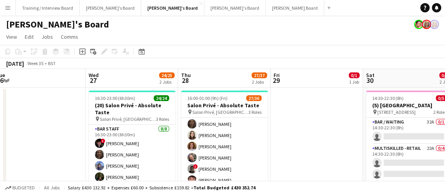
drag, startPoint x: 230, startPoint y: 150, endPoint x: 342, endPoint y: 99, distance: 123.6
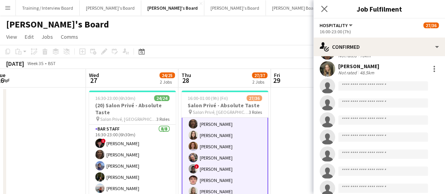
scroll to position [281, 0]
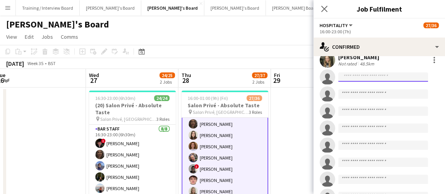
click at [357, 75] on input at bounding box center [383, 76] width 90 height 9
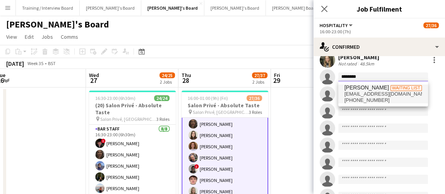
type input "********"
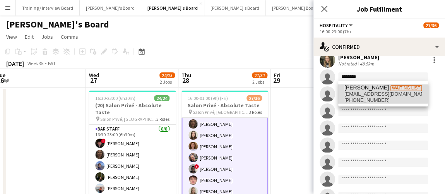
click at [363, 92] on span "max.siriwardene@gmail.com" at bounding box center [382, 94] width 77 height 6
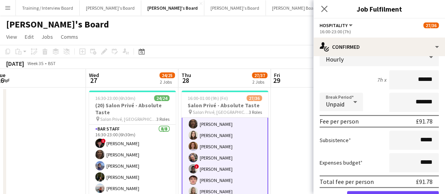
scroll to position [457, 0]
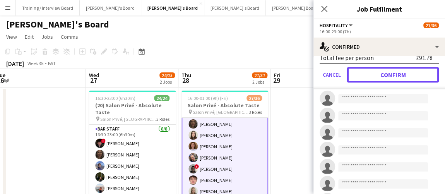
drag, startPoint x: 410, startPoint y: 79, endPoint x: 398, endPoint y: 92, distance: 17.2
click at [410, 79] on button "Confirm" at bounding box center [393, 74] width 92 height 15
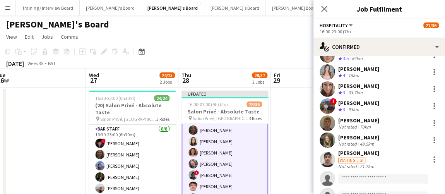
scroll to position [212, 0]
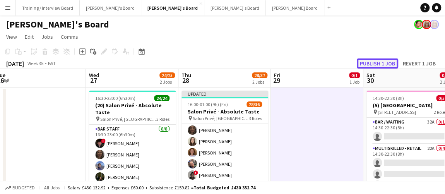
click at [381, 61] on button "Publish 1 job" at bounding box center [377, 63] width 41 height 10
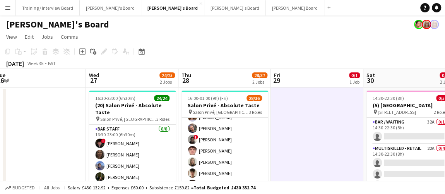
scroll to position [70, 0]
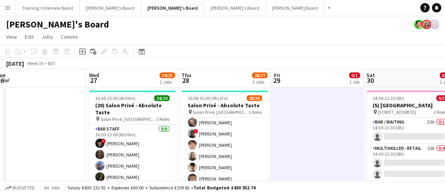
drag, startPoint x: 306, startPoint y: 160, endPoint x: 285, endPoint y: 160, distance: 20.9
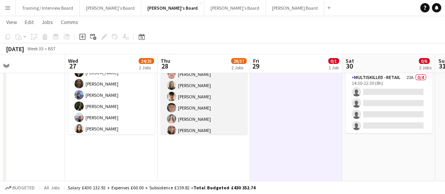
click at [200, 84] on app-card-role "Hospitality 3I 17/24 16:00-23:00 (7h) [PERSON_NAME] [PERSON_NAME] [PERSON_NAME]…" at bounding box center [203, 119] width 87 height 284
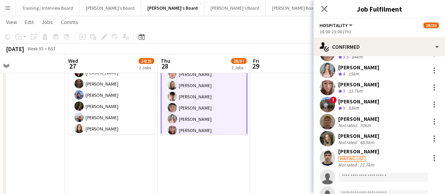
scroll to position [211, 0]
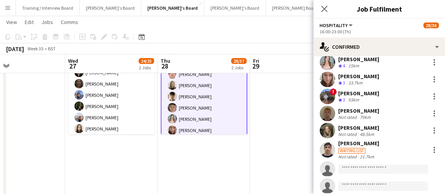
click at [350, 152] on div "Waiting list" at bounding box center [351, 151] width 27 height 6
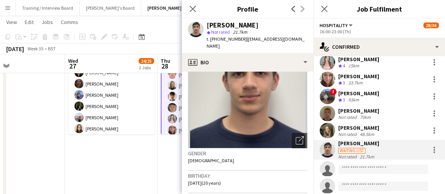
scroll to position [70, 0]
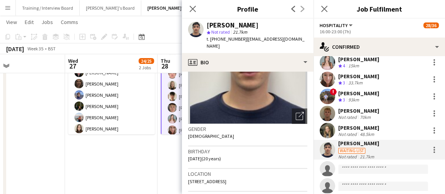
drag, startPoint x: 283, startPoint y: 174, endPoint x: 291, endPoint y: 177, distance: 9.1
click at [291, 177] on div "Location 4 Thame Lane, 4 Thame Lane, Culham, Abingdon, OX14 3DS" at bounding box center [247, 180] width 119 height 22
copy span "OX14 3DS"
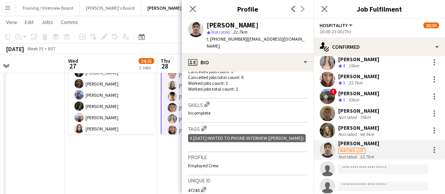
scroll to position [211, 0]
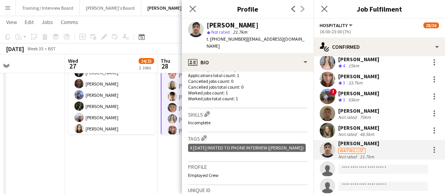
click at [152, 140] on app-date-cell "16:30-23:00 (6h30m) 24/24 (20) Salon Privé - Absolute Taste pin Salon Privé, Bl…" at bounding box center [111, 153] width 92 height 272
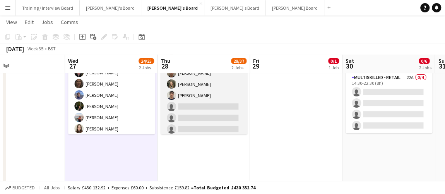
scroll to position [150, 0]
click at [202, 112] on app-card-role "Hospitality 3I 17/24 16:00-23:00 (7h) [PERSON_NAME] [PERSON_NAME] [PERSON_NAME]…" at bounding box center [203, 39] width 87 height 284
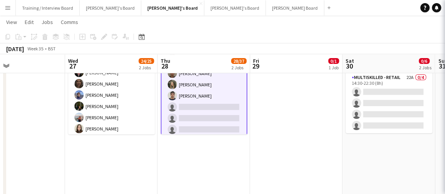
scroll to position [151, 0]
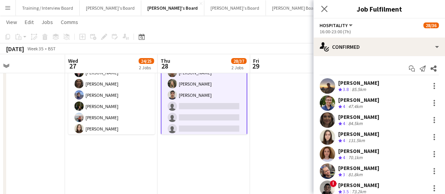
click at [286, 166] on app-date-cell at bounding box center [296, 153] width 92 height 272
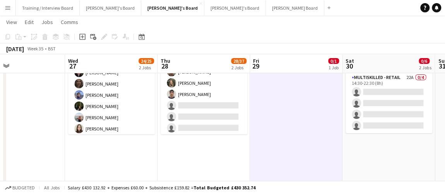
scroll to position [150, 0]
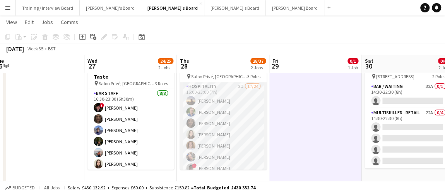
scroll to position [105, 0]
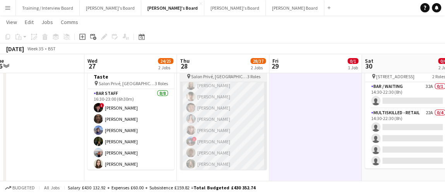
scroll to position [0, 311]
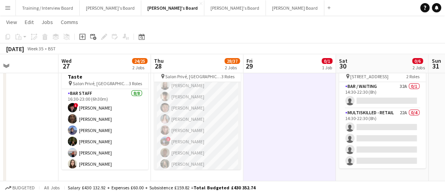
click at [199, 131] on app-card-role "Hospitality 3I 17/24 16:00-23:00 (7h) [PERSON_NAME] [PERSON_NAME] [PERSON_NAME]…" at bounding box center [197, 119] width 87 height 284
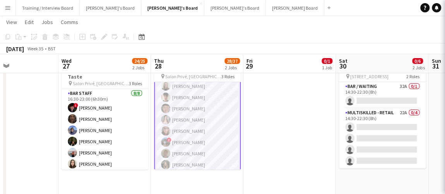
scroll to position [106, 0]
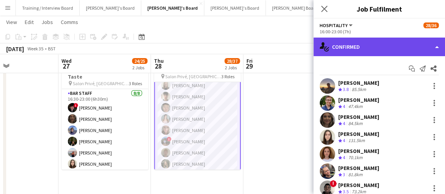
click at [405, 38] on div "single-neutral-actions-check-2 Confirmed" at bounding box center [378, 47] width 131 height 19
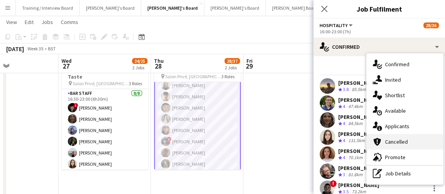
click at [383, 137] on div "cancellation Cancelled" at bounding box center [404, 141] width 77 height 15
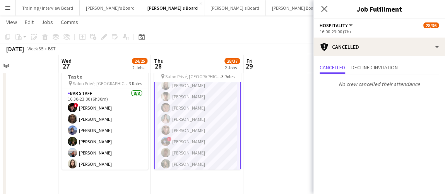
click at [383, 137] on mat-expansion-panel "Cancellations Cancellations Cancelled Declined invitation No crew cancelled the…" at bounding box center [378, 125] width 131 height 138
click at [383, 136] on mat-expansion-panel "Cancellations Cancellations Cancelled Declined invitation No crew cancelled the…" at bounding box center [378, 125] width 131 height 138
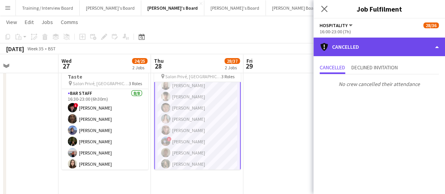
click at [386, 40] on div "cancellation Cancelled" at bounding box center [378, 47] width 131 height 19
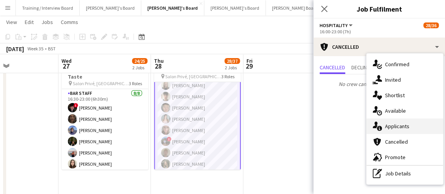
click at [397, 133] on div "single-neutral-actions-information Applicants" at bounding box center [404, 125] width 77 height 15
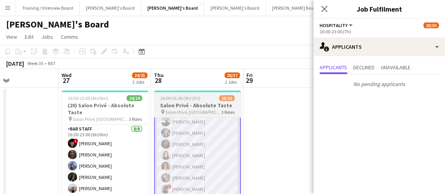
scroll to position [0, 0]
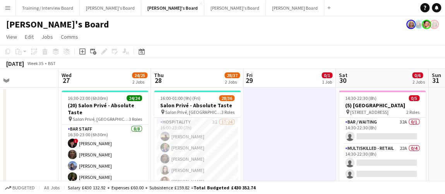
drag, startPoint x: 290, startPoint y: 147, endPoint x: 275, endPoint y: 148, distance: 15.2
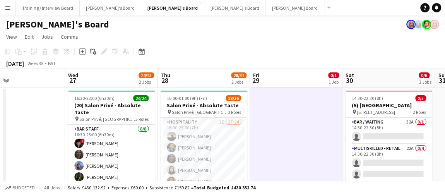
scroll to position [35, 0]
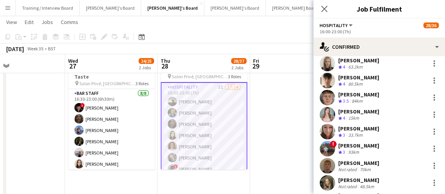
scroll to position [176, 0]
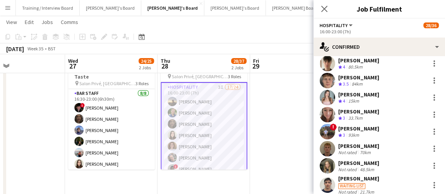
click at [267, 137] on app-date-cell at bounding box center [296, 188] width 92 height 272
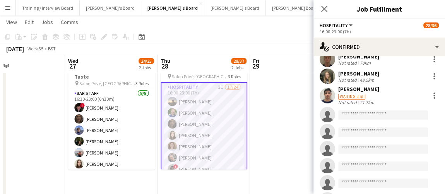
scroll to position [247, 0]
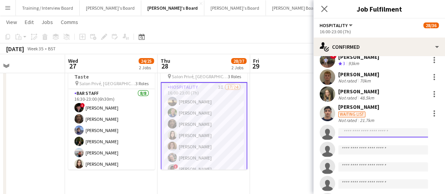
click at [352, 132] on input at bounding box center [383, 132] width 90 height 9
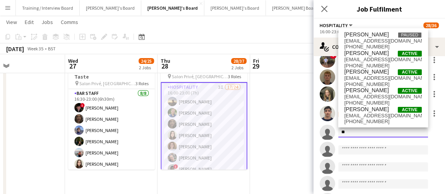
type input "*"
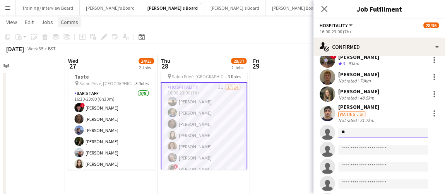
type input "*"
click at [4, 4] on button "Menu" at bounding box center [7, 7] width 15 height 15
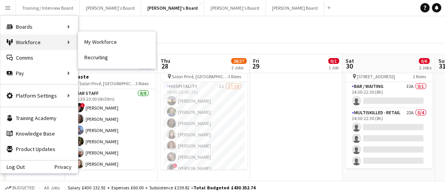
click at [58, 45] on div "Workforce Workforce" at bounding box center [38, 41] width 77 height 15
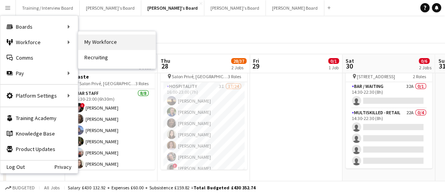
click at [93, 37] on link "My Workforce" at bounding box center [116, 41] width 77 height 15
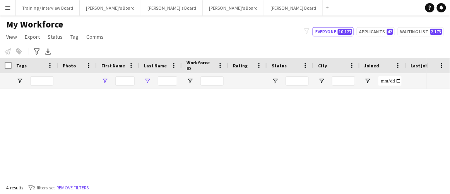
type input "********"
type input "**"
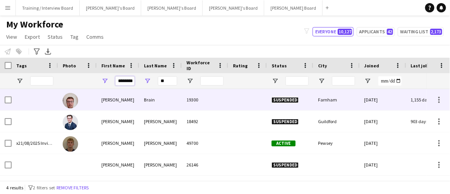
click at [125, 82] on input "********" at bounding box center [124, 80] width 19 height 9
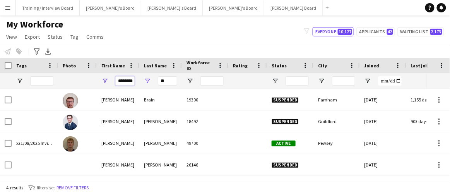
click at [125, 82] on input "********" at bounding box center [124, 80] width 19 height 9
type input "****"
click at [172, 81] on input "**" at bounding box center [167, 80] width 19 height 9
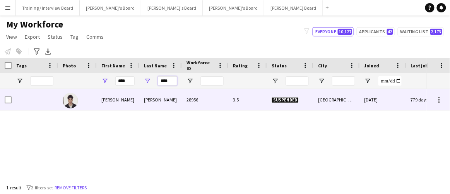
type input "****"
click at [157, 101] on div "Newland" at bounding box center [160, 99] width 43 height 21
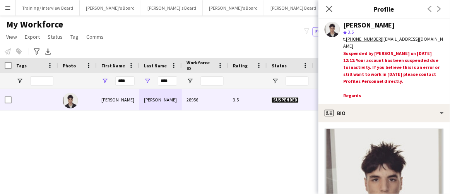
click at [385, 124] on app-crew-profile-bio "Open photos pop-in Gender Male Birthday 03-12-2004 (20 years) Location Marsh Ba…" at bounding box center [383, 158] width 131 height 72
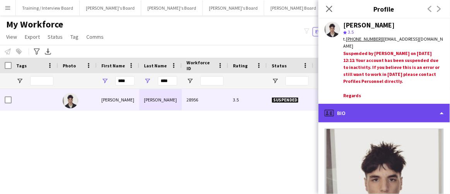
click at [388, 116] on div "profile Bio" at bounding box center [383, 113] width 131 height 19
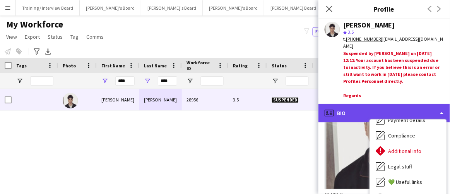
scroll to position [70, 0]
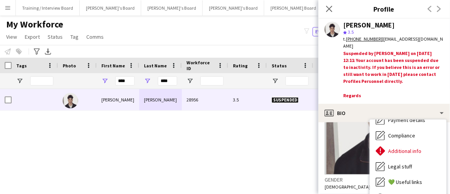
click at [378, 94] on div "Suspended by Fran Dancona on 02-01-2025 12:11: Your account has been suspended …" at bounding box center [393, 75] width 101 height 51
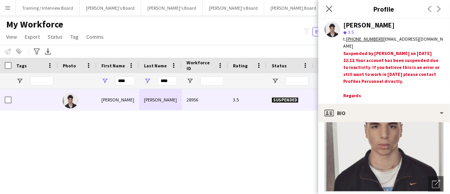
scroll to position [0, 0]
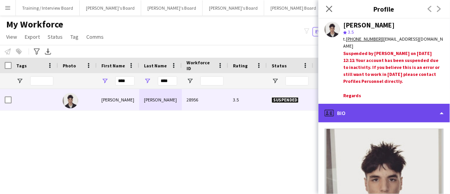
click at [386, 108] on div "profile Bio" at bounding box center [383, 113] width 131 height 19
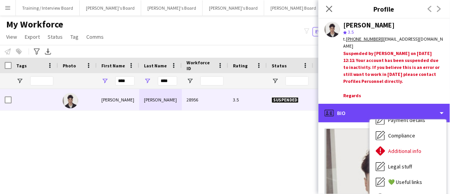
scroll to position [35, 0]
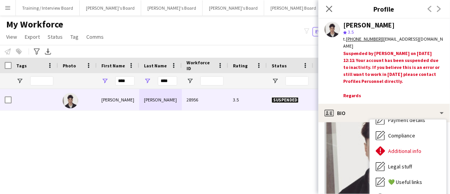
click at [407, 67] on div "Suspended by Fran Dancona on 02-01-2025 12:11: Your account has been suspended …" at bounding box center [393, 75] width 101 height 51
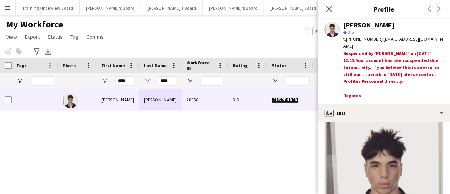
scroll to position [0, 0]
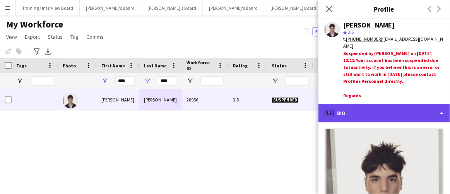
click at [391, 109] on div "profile Bio" at bounding box center [383, 113] width 131 height 19
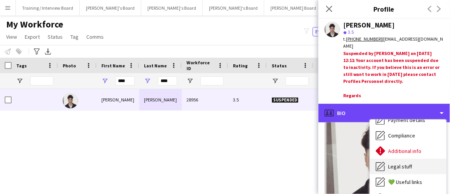
scroll to position [35, 0]
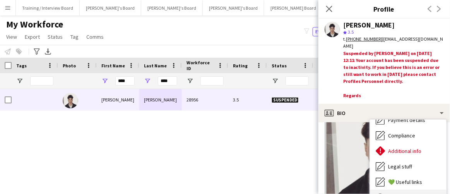
click at [396, 193] on span "Feedback" at bounding box center [399, 197] width 23 height 7
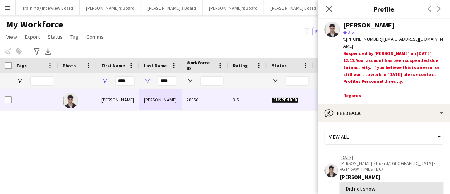
scroll to position [0, 0]
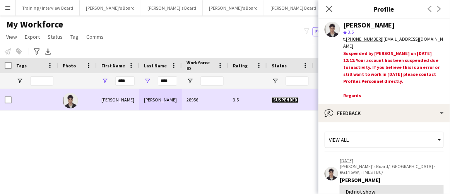
click at [11, 106] on div at bounding box center [8, 100] width 7 height 22
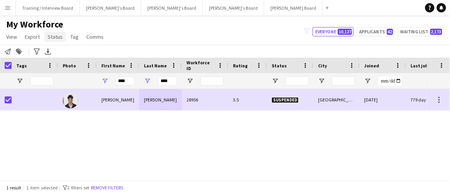
click at [50, 34] on span "Status" at bounding box center [55, 36] width 15 height 7
click at [74, 52] on link "Edit" at bounding box center [71, 53] width 54 height 16
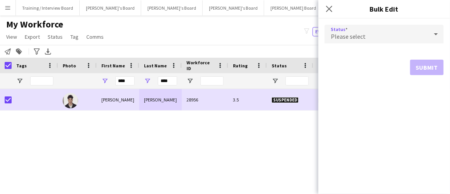
click at [419, 27] on div "Please select" at bounding box center [376, 34] width 104 height 19
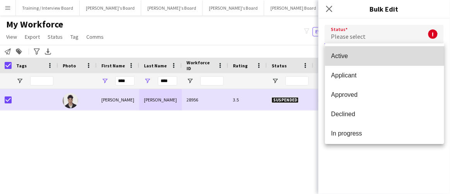
click at [399, 49] on mat-option "Active" at bounding box center [384, 55] width 119 height 19
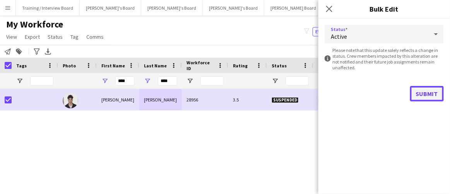
click at [431, 91] on button "Submit" at bounding box center [427, 93] width 34 height 15
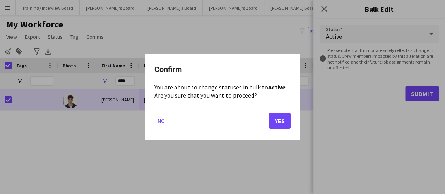
drag, startPoint x: 268, startPoint y: 126, endPoint x: 281, endPoint y: 115, distance: 17.3
click at [281, 115] on mat-dialog-actions "No Yes" at bounding box center [222, 123] width 136 height 33
click at [281, 115] on button "Yes" at bounding box center [280, 120] width 22 height 15
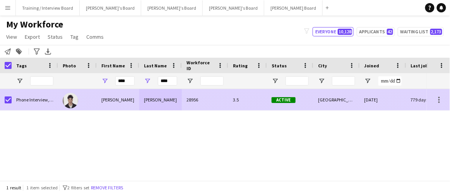
click at [151, 95] on div "Newland" at bounding box center [160, 99] width 43 height 21
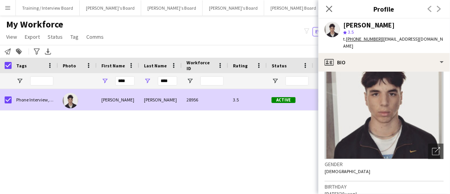
scroll to position [70, 0]
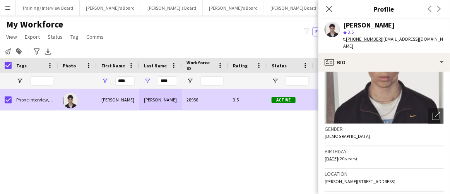
click at [374, 23] on div "[PERSON_NAME]" at bounding box center [369, 25] width 52 height 7
click at [373, 23] on div "[PERSON_NAME]" at bounding box center [369, 25] width 52 height 7
copy div "[PERSON_NAME]"
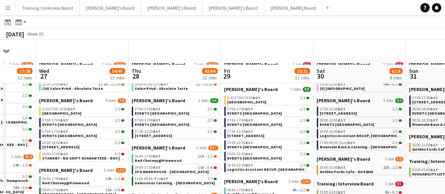
scroll to position [11, 0]
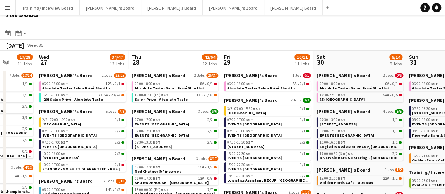
drag, startPoint x: 297, startPoint y: 47, endPoint x: 334, endPoint y: 49, distance: 36.4
click at [334, 49] on div "August 2025 Week 35" at bounding box center [222, 45] width 445 height 11
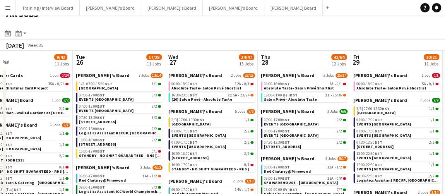
scroll to position [0, 196]
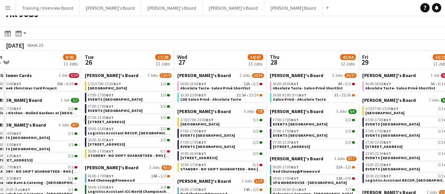
drag, startPoint x: 295, startPoint y: 94, endPoint x: 433, endPoint y: 106, distance: 138.5
click at [270, 16] on div "All Jobs" at bounding box center [222, 15] width 445 height 22
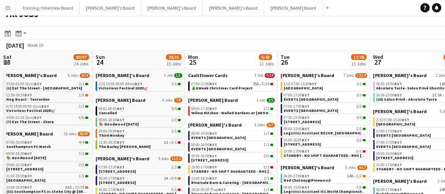
scroll to position [0, 196]
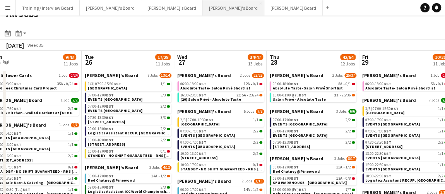
click at [203, 7] on button "[PERSON_NAME]'s Board Close" at bounding box center [233, 7] width 61 height 15
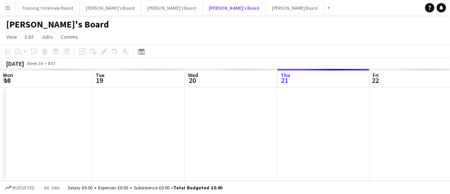
scroll to position [0, 185]
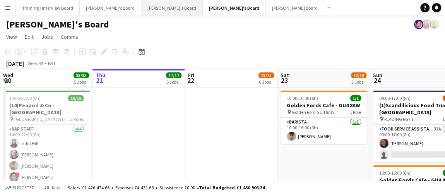
click at [141, 4] on button "[PERSON_NAME]'s Board Close" at bounding box center [171, 7] width 61 height 15
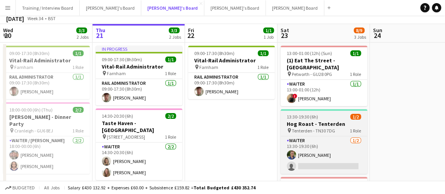
scroll to position [70, 0]
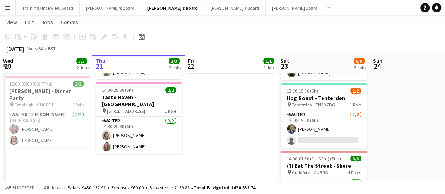
drag, startPoint x: 400, startPoint y: 131, endPoint x: 353, endPoint y: 130, distance: 47.2
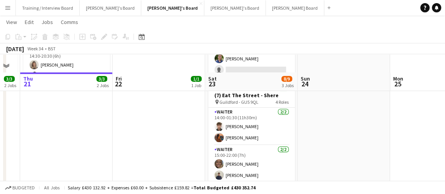
scroll to position [211, 0]
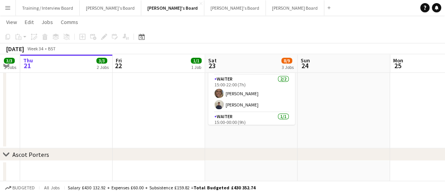
drag, startPoint x: 353, startPoint y: 129, endPoint x: 325, endPoint y: 119, distance: 29.8
click at [325, 121] on app-calendar-viewport "Mon 18 1/1 1 Job Tue 19 1/1 1 Job Wed 20 3/3 2 Jobs Thu 21 3/3 2 Jobs Fri 22 1/…" at bounding box center [222, 82] width 445 height 527
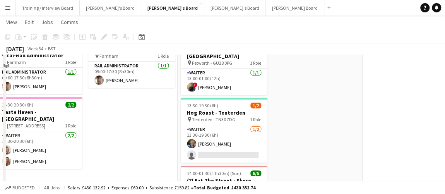
scroll to position [0, 0]
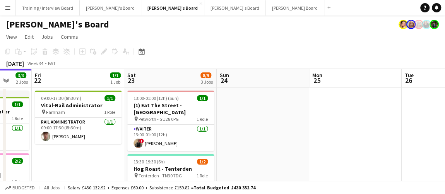
drag, startPoint x: 338, startPoint y: 109, endPoint x: 358, endPoint y: 100, distance: 22.5
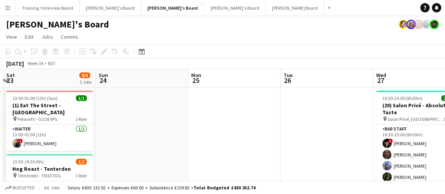
drag, startPoint x: 358, startPoint y: 100, endPoint x: 238, endPoint y: 102, distance: 120.7
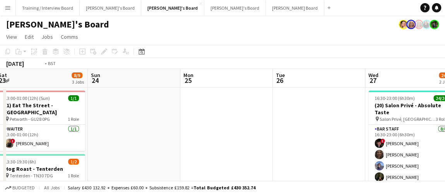
drag, startPoint x: 280, startPoint y: 105, endPoint x: 291, endPoint y: 93, distance: 16.2
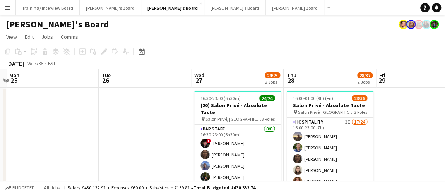
drag, startPoint x: 370, startPoint y: 114, endPoint x: 330, endPoint y: 110, distance: 40.0
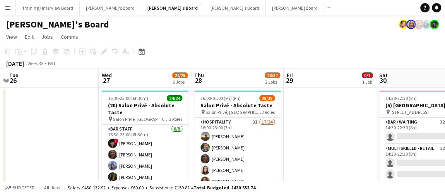
scroll to position [0, 246]
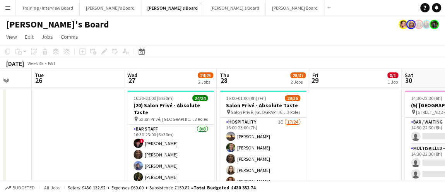
drag, startPoint x: 269, startPoint y: 135, endPoint x: 450, endPoint y: 141, distance: 180.7
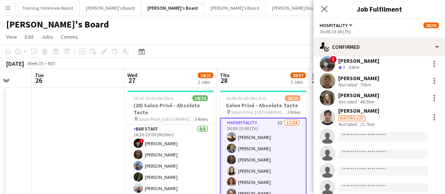
scroll to position [281, 0]
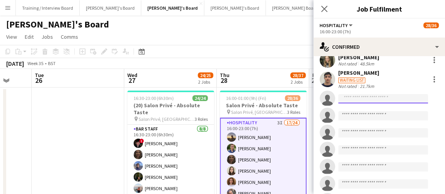
click at [362, 94] on input at bounding box center [383, 98] width 90 height 9
paste input "**********"
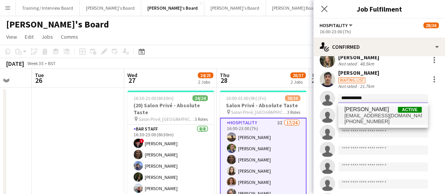
type input "**********"
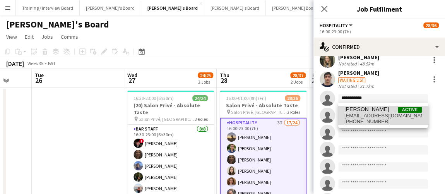
click at [373, 117] on span "[EMAIL_ADDRESS][DOMAIN_NAME]" at bounding box center [382, 116] width 77 height 6
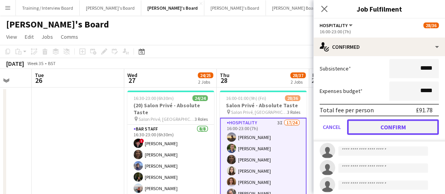
click at [403, 126] on button "Confirm" at bounding box center [393, 126] width 92 height 15
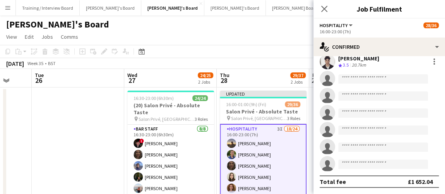
scroll to position [317, 0]
drag, startPoint x: 254, startPoint y: 69, endPoint x: 269, endPoint y: 63, distance: 16.3
click at [254, 70] on app-board-header-date "Thu 28 29/37 2 Jobs" at bounding box center [263, 78] width 92 height 19
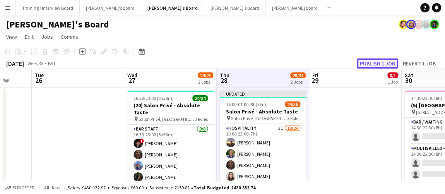
click at [383, 64] on button "Publish 1 job" at bounding box center [377, 63] width 41 height 10
